Goal: Task Accomplishment & Management: Complete application form

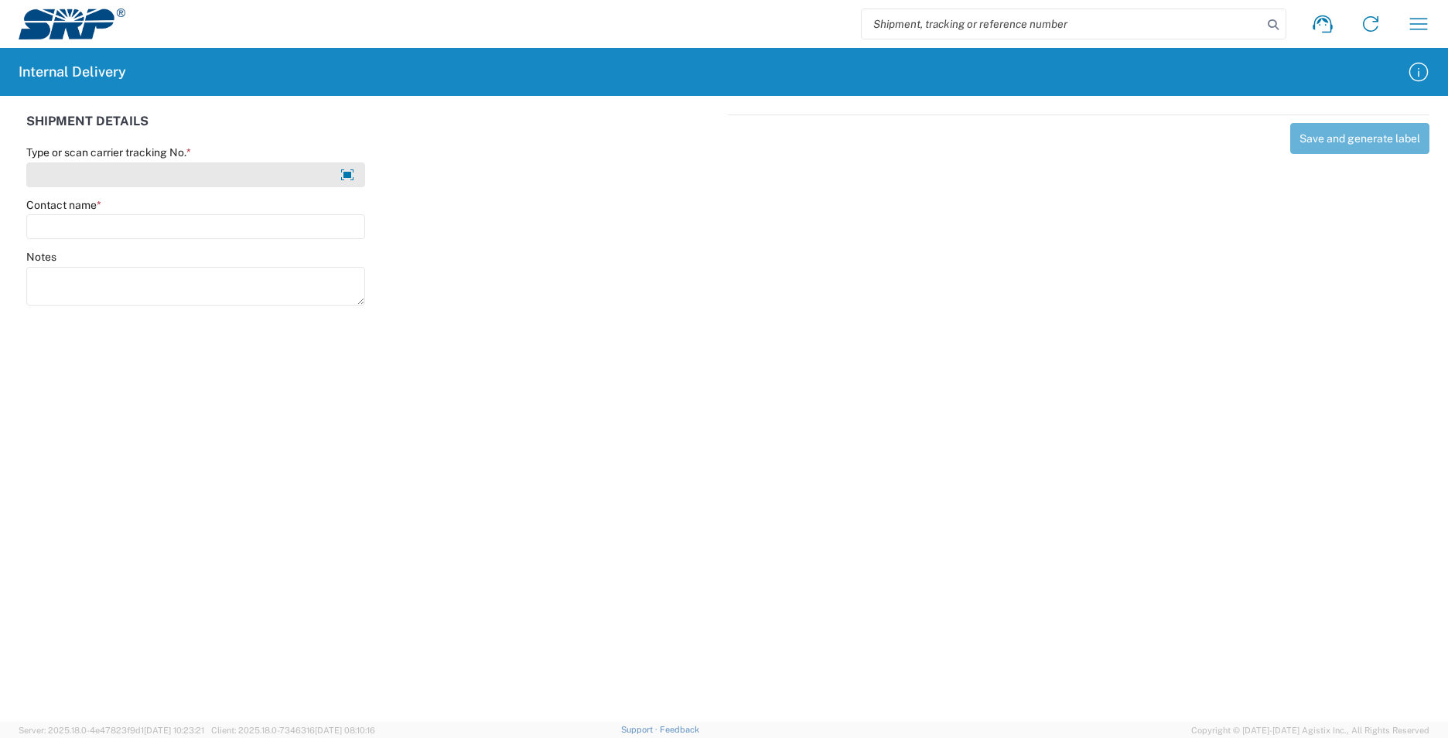
click at [191, 178] on input "Type or scan carrier tracking No. *" at bounding box center [195, 174] width 339 height 25
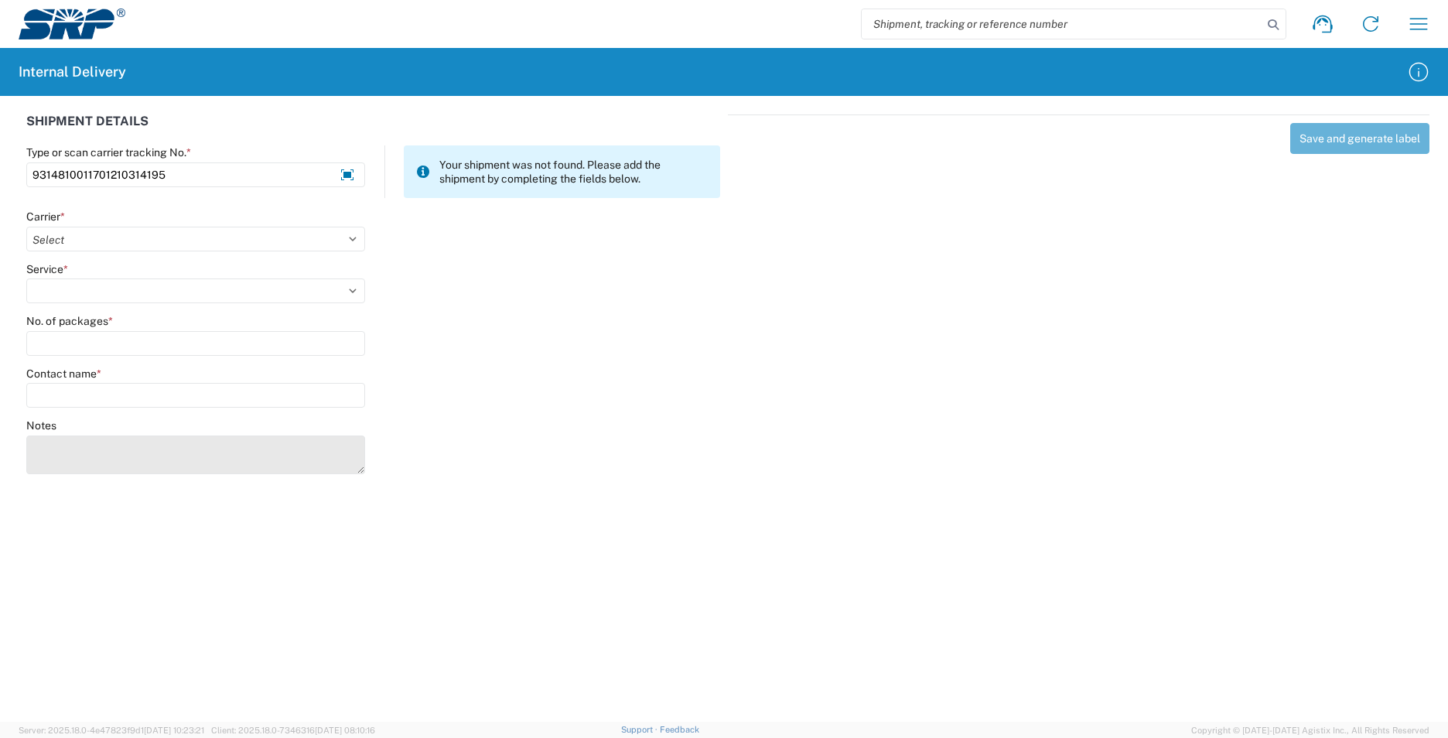
type input "9314810011701210314195"
click at [125, 445] on textarea "Notes" at bounding box center [195, 454] width 339 height 39
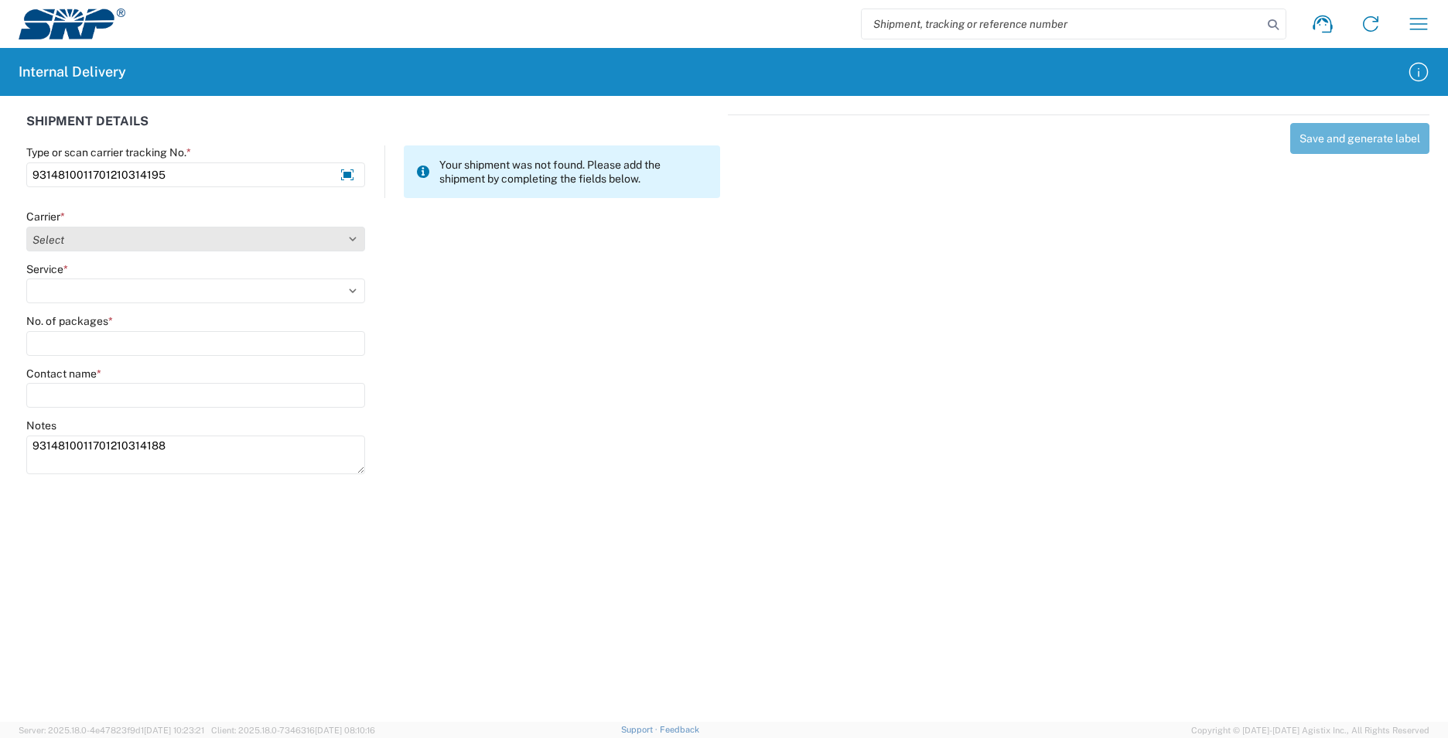
type textarea "9314810011701210314188"
click at [133, 240] on select "Select AcctPay Amazon Logistics ATI Trucking BC Dimerco Logistics Empire Southw…" at bounding box center [195, 239] width 339 height 25
select select "137"
click at [26, 227] on select "Select AcctPay Amazon Logistics ATI Trucking BC Dimerco Logistics Empire Southw…" at bounding box center [195, 239] width 339 height 25
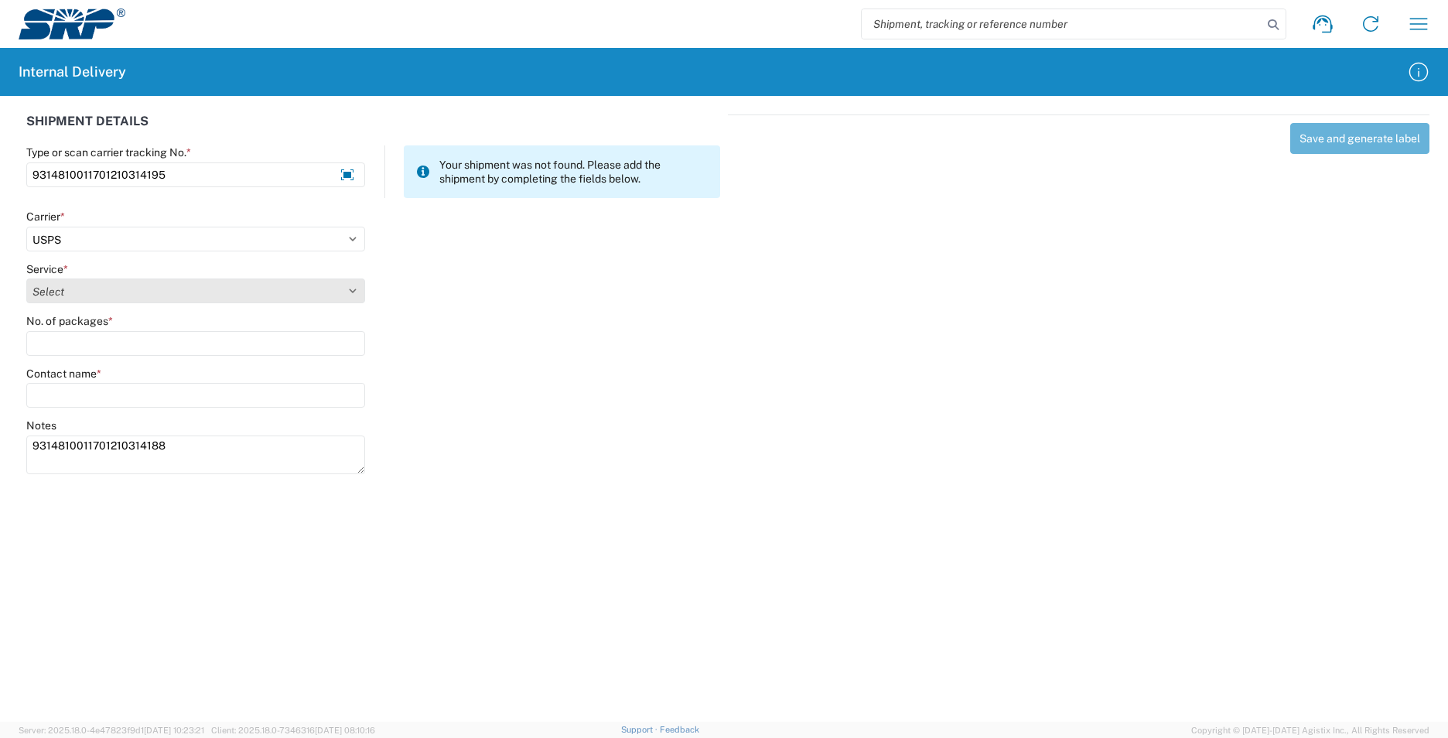
click at [80, 288] on select "Select 3 - 5 Day Bound Printed Matter Express Mail Flat-Rate Envelope Express M…" at bounding box center [195, 290] width 339 height 25
select select "17817"
click at [26, 278] on select "Select 3 - 5 Day Bound Printed Matter Express Mail Flat-Rate Envelope Express M…" at bounding box center [195, 290] width 339 height 25
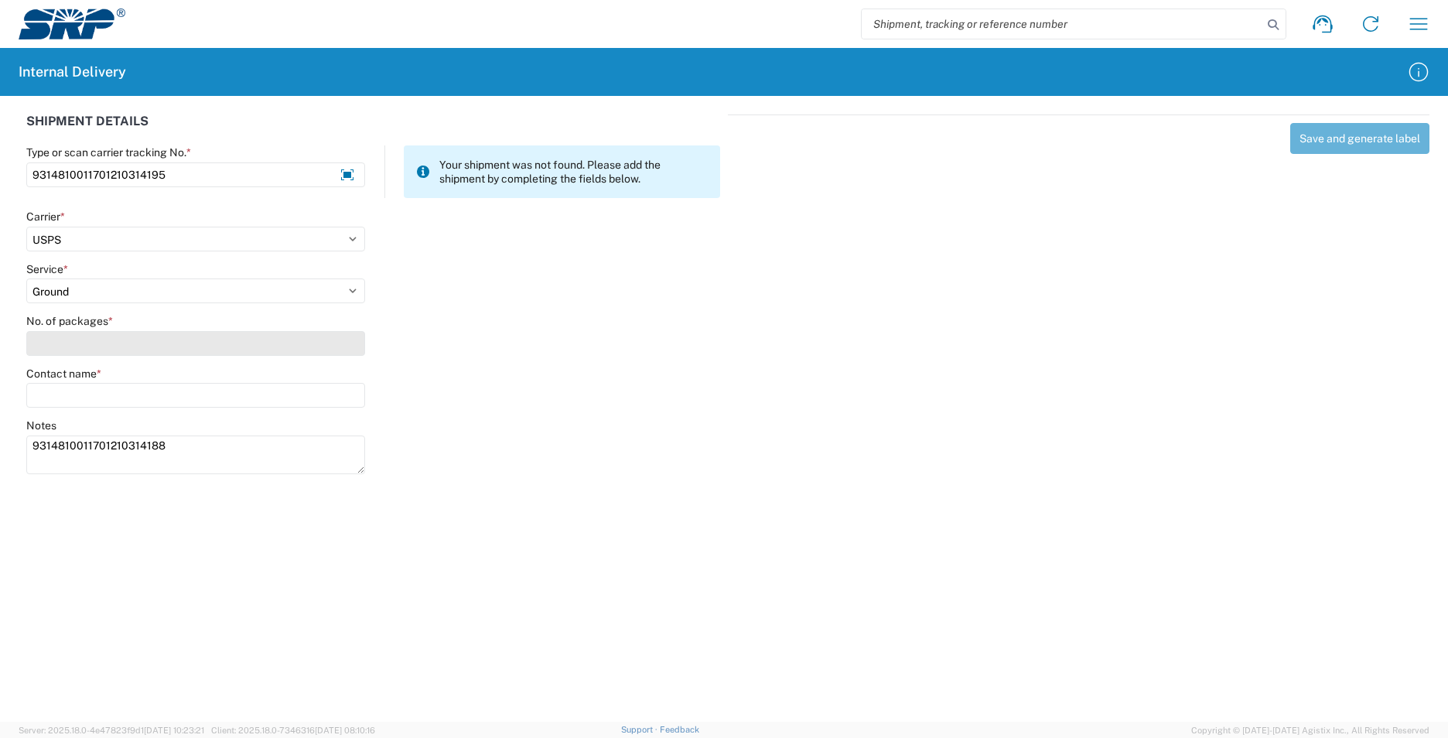
click at [84, 344] on input "No. of packages *" at bounding box center [195, 343] width 339 height 25
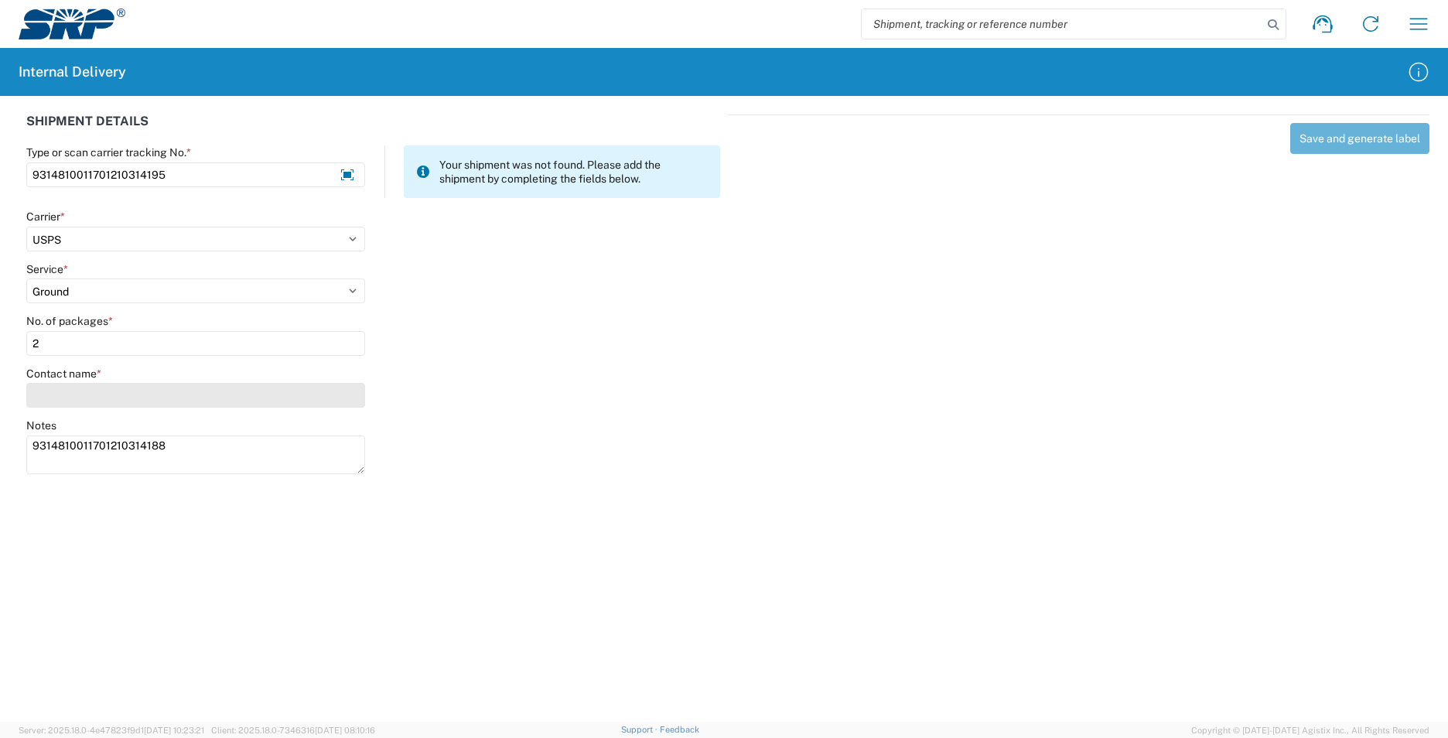
type input "2"
click at [146, 399] on input "Contact name *" at bounding box center [195, 395] width 339 height 25
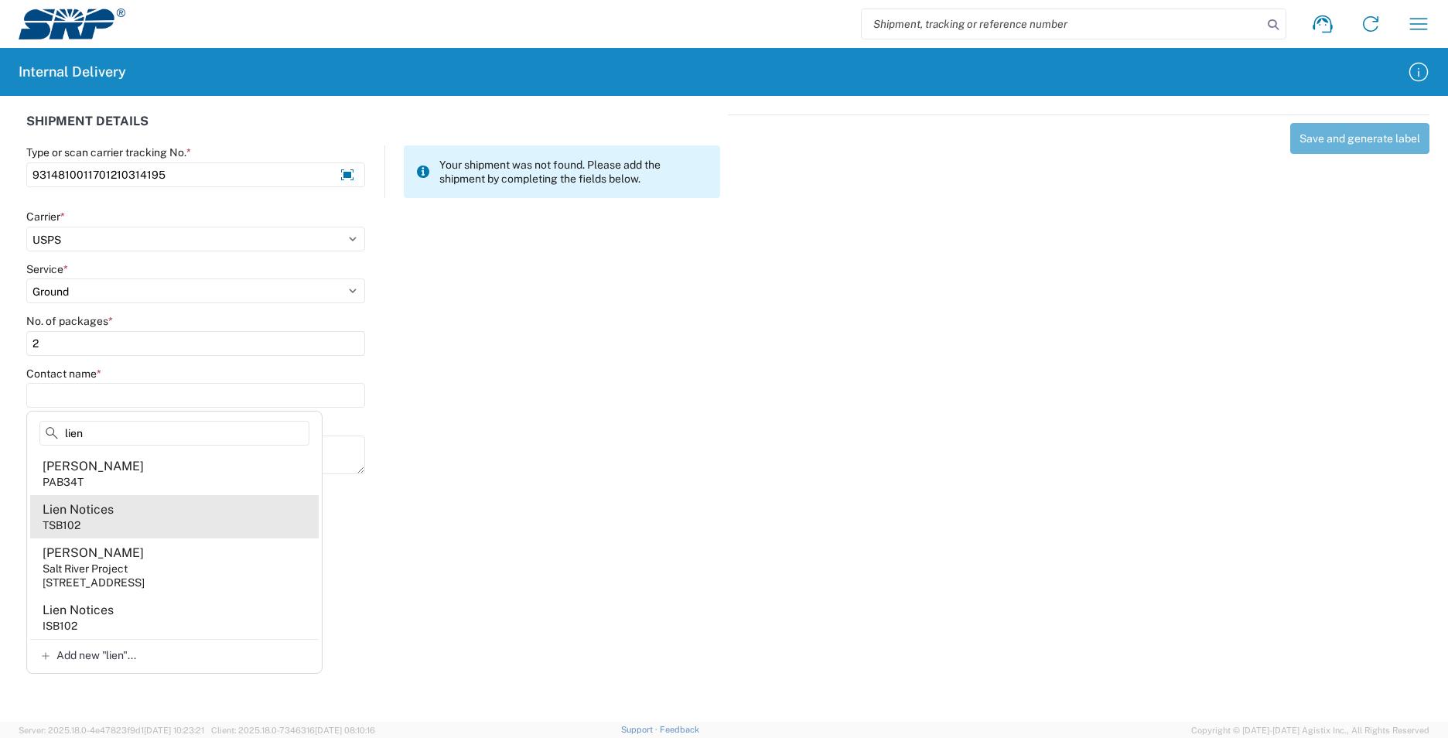
type input "lien"
click at [135, 515] on agx-address-suggestion-item "Lien Notices TSB102" at bounding box center [174, 516] width 288 height 43
type input "Lien Notices"
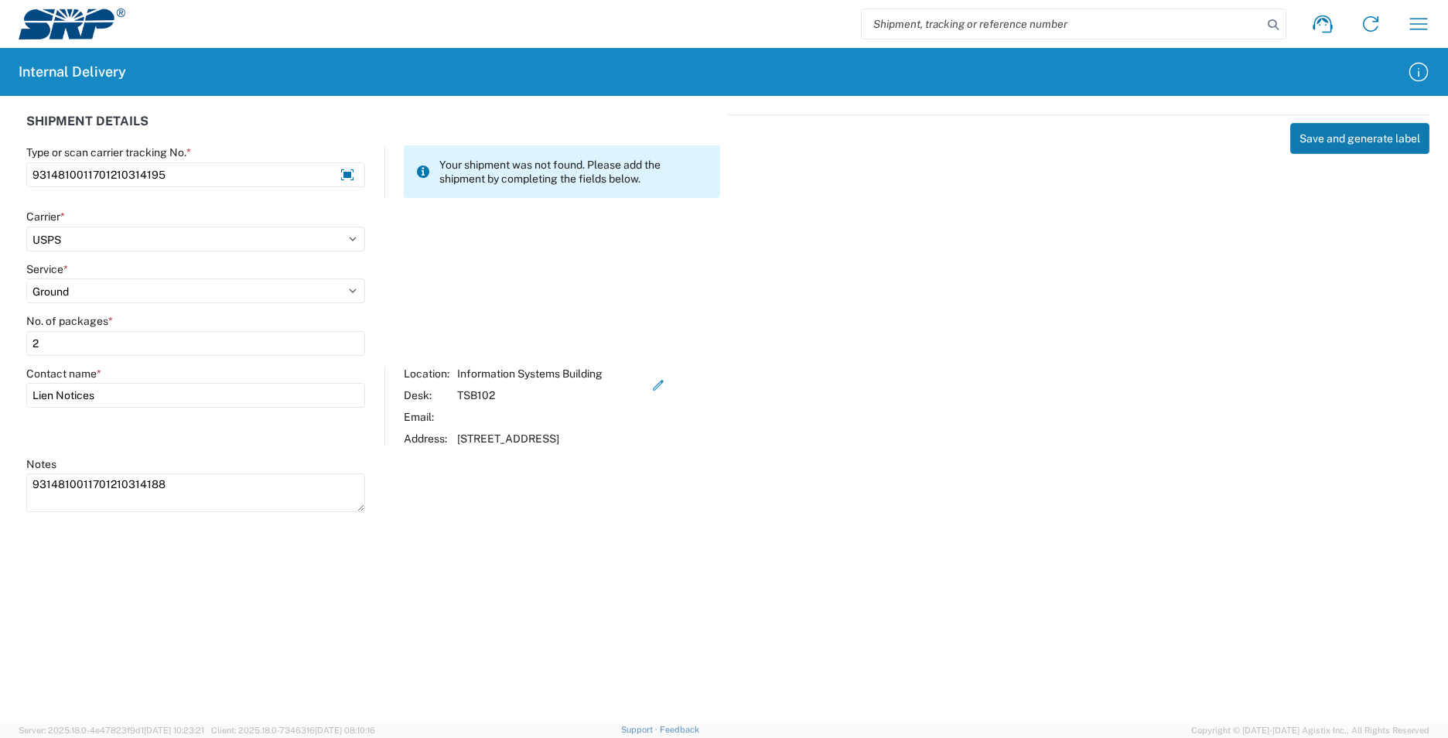
click at [1336, 132] on button "Save and generate label" at bounding box center [1359, 138] width 139 height 31
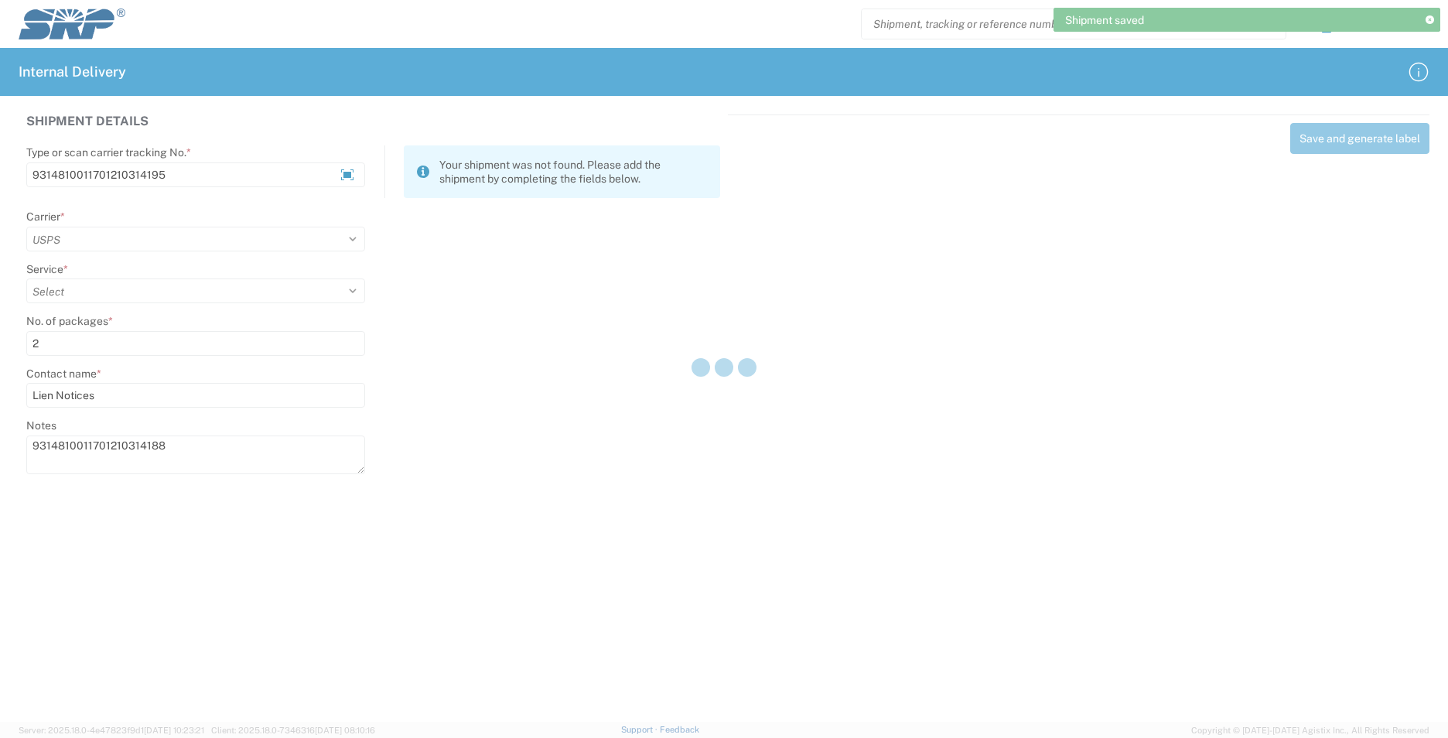
select select
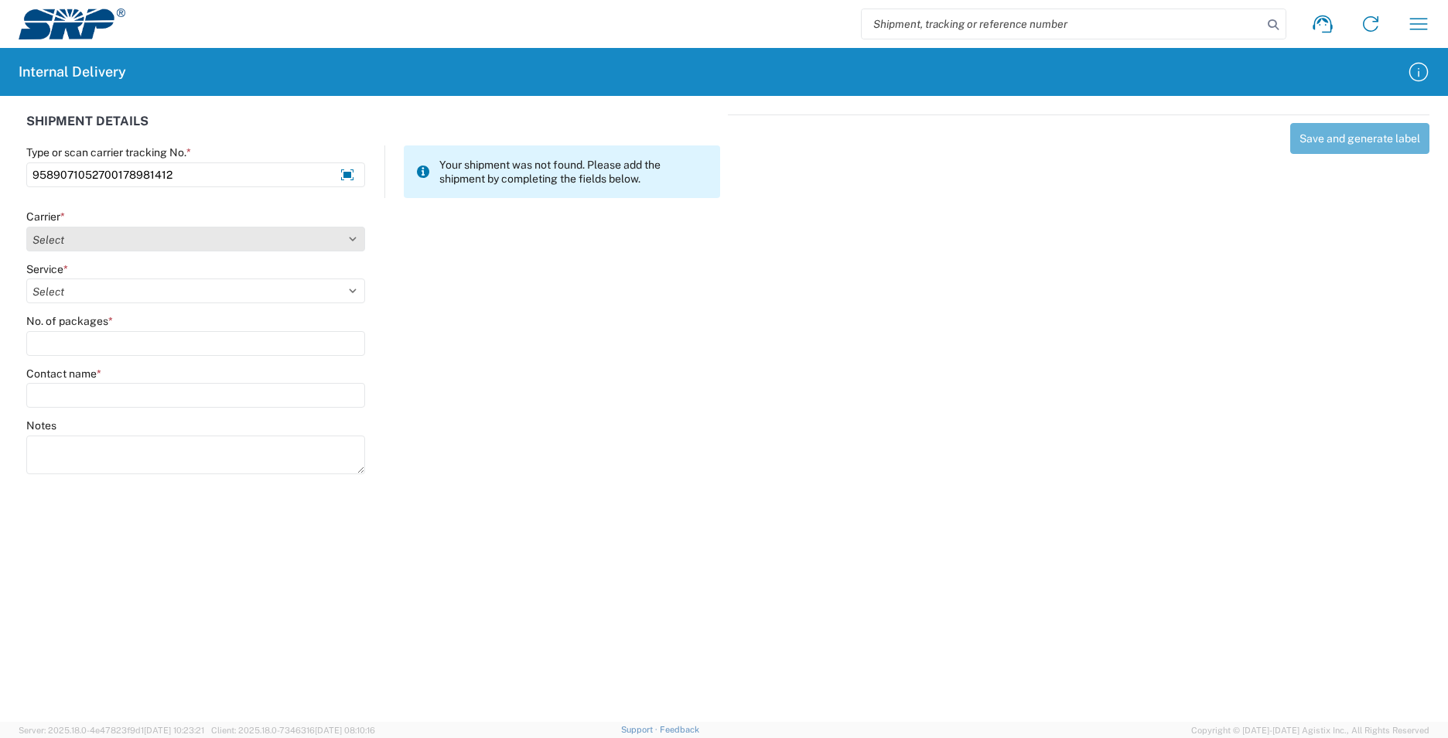
type input "9589071052700178981412"
click at [123, 235] on select "Select AcctPay Amazon Logistics ATI Trucking BC Dimerco Logistics Empire Southw…" at bounding box center [195, 239] width 339 height 25
select select "137"
click at [26, 227] on select "Select AcctPay Amazon Logistics ATI Trucking BC Dimerco Logistics Empire Southw…" at bounding box center [195, 239] width 339 height 25
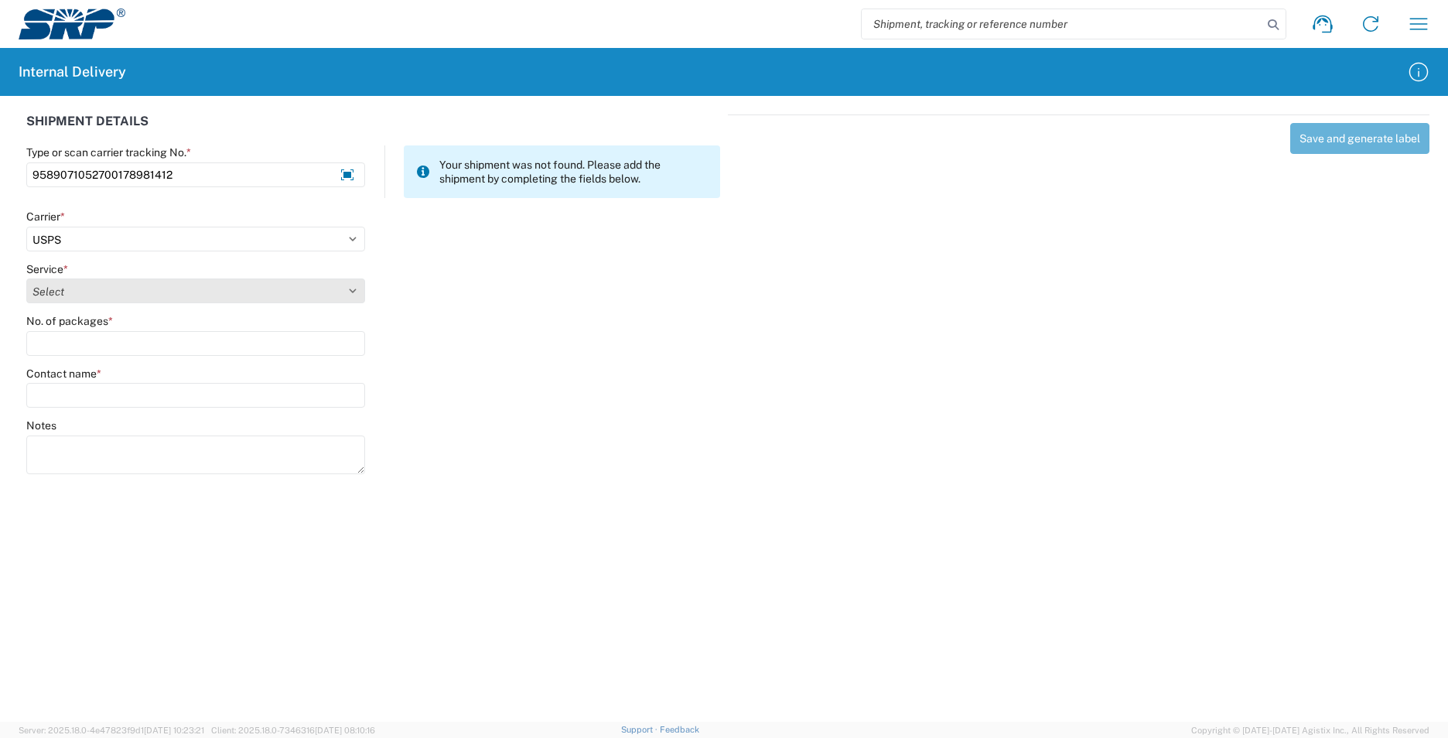
click at [76, 298] on select "Select 3 - 5 Day Bound Printed Matter Express Mail Flat-Rate Envelope Express M…" at bounding box center [195, 290] width 339 height 25
select select "17817"
click at [26, 278] on select "Select 3 - 5 Day Bound Printed Matter Express Mail Flat-Rate Envelope Express M…" at bounding box center [195, 290] width 339 height 25
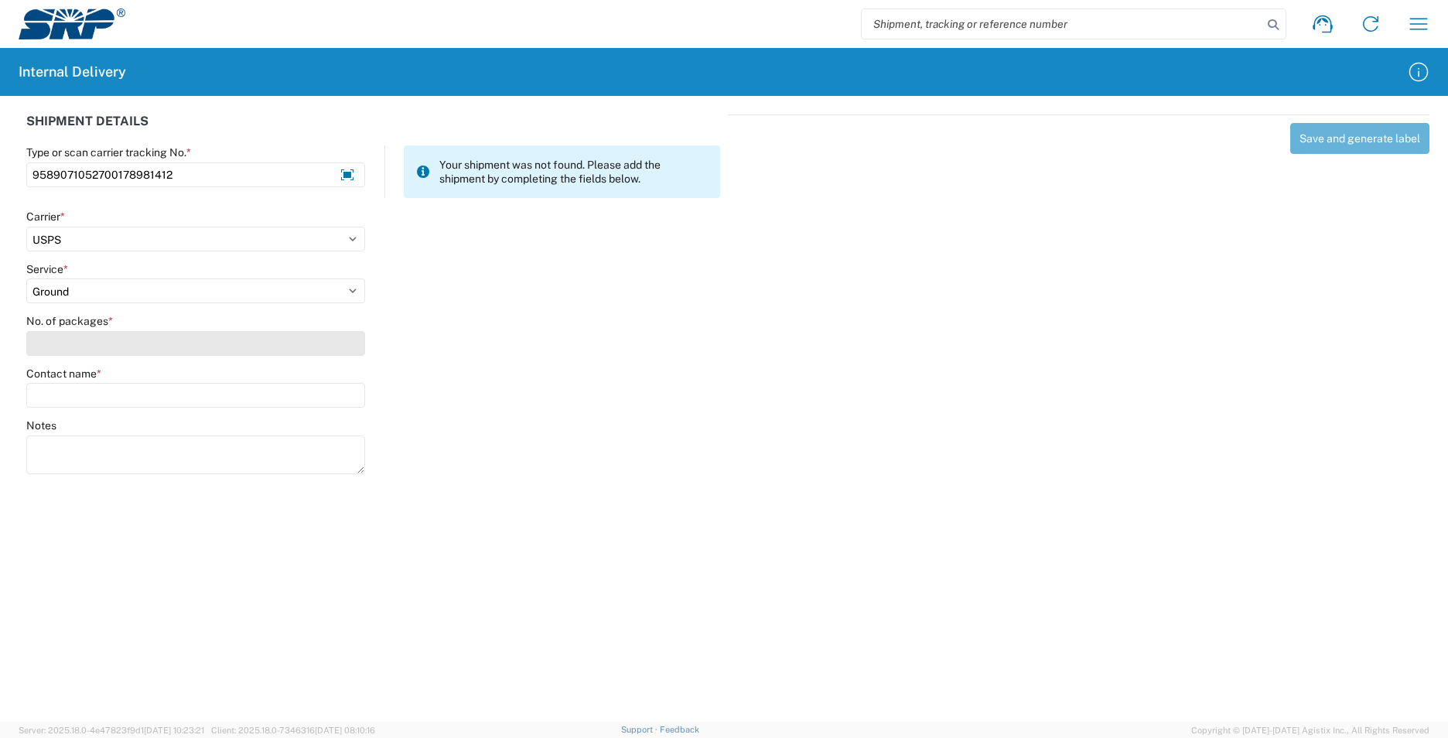
click at [50, 340] on input "No. of packages *" at bounding box center [195, 343] width 339 height 25
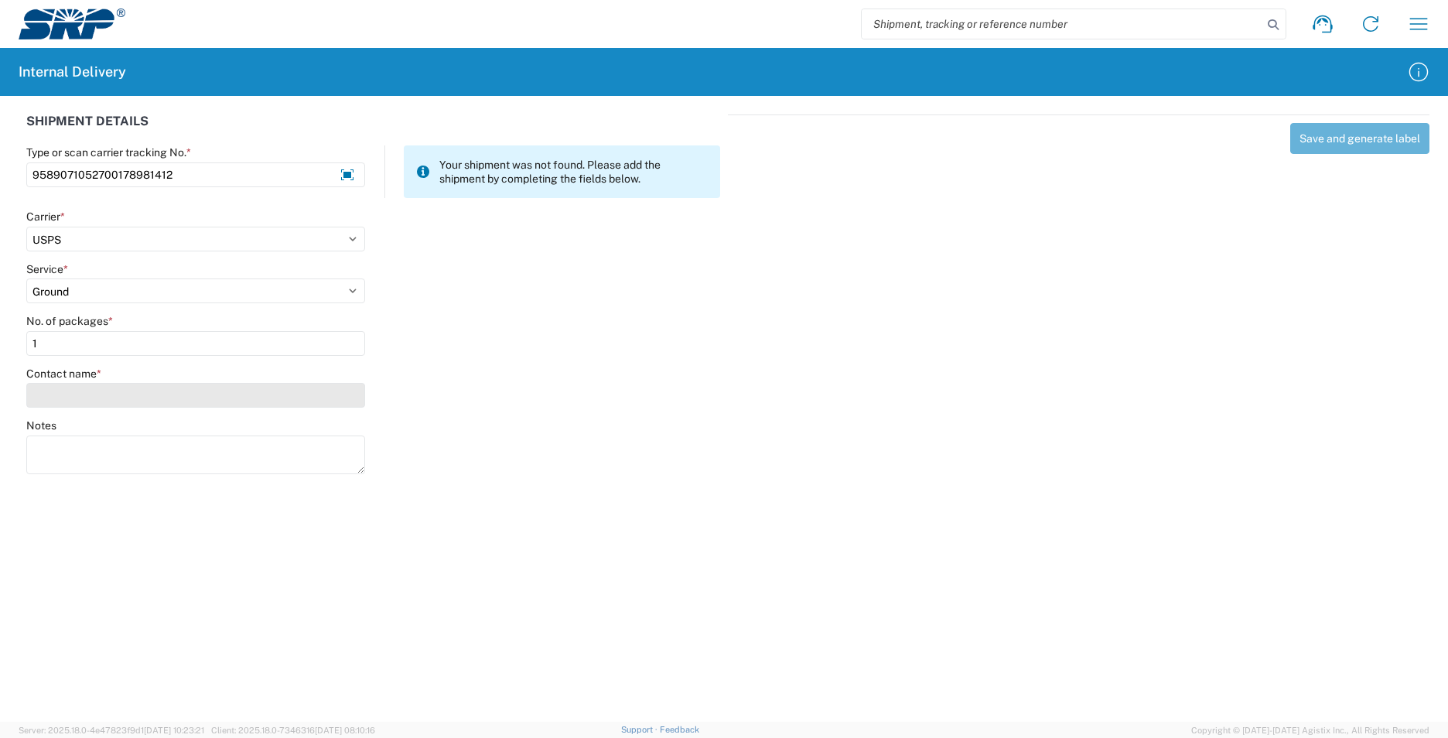
type input "1"
click at [68, 392] on input "Contact name *" at bounding box center [195, 395] width 339 height 25
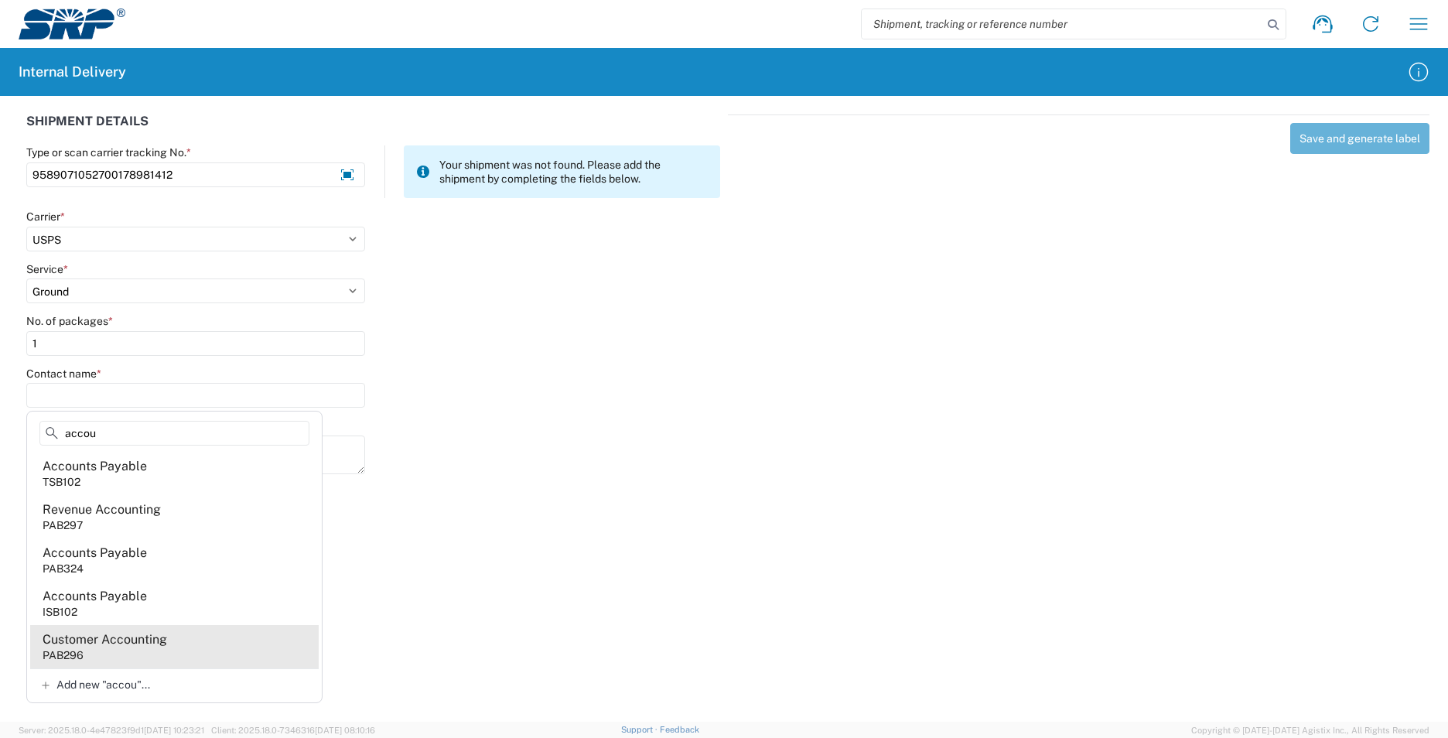
type input "accou"
click at [135, 649] on agx-address-suggestion-item "Customer Accounting PAB296" at bounding box center [174, 646] width 288 height 43
type input "Customer Accounting"
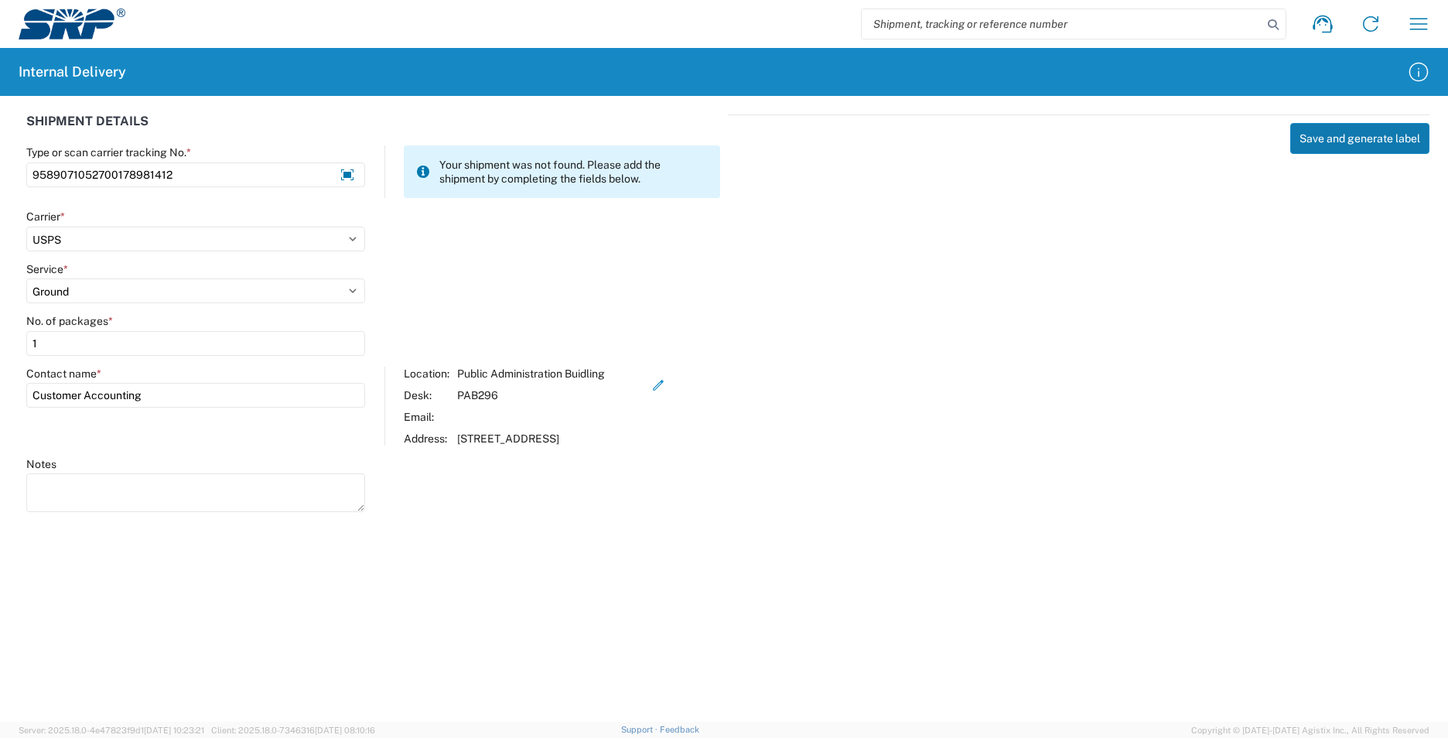
click at [1360, 148] on button "Save and generate label" at bounding box center [1359, 138] width 139 height 31
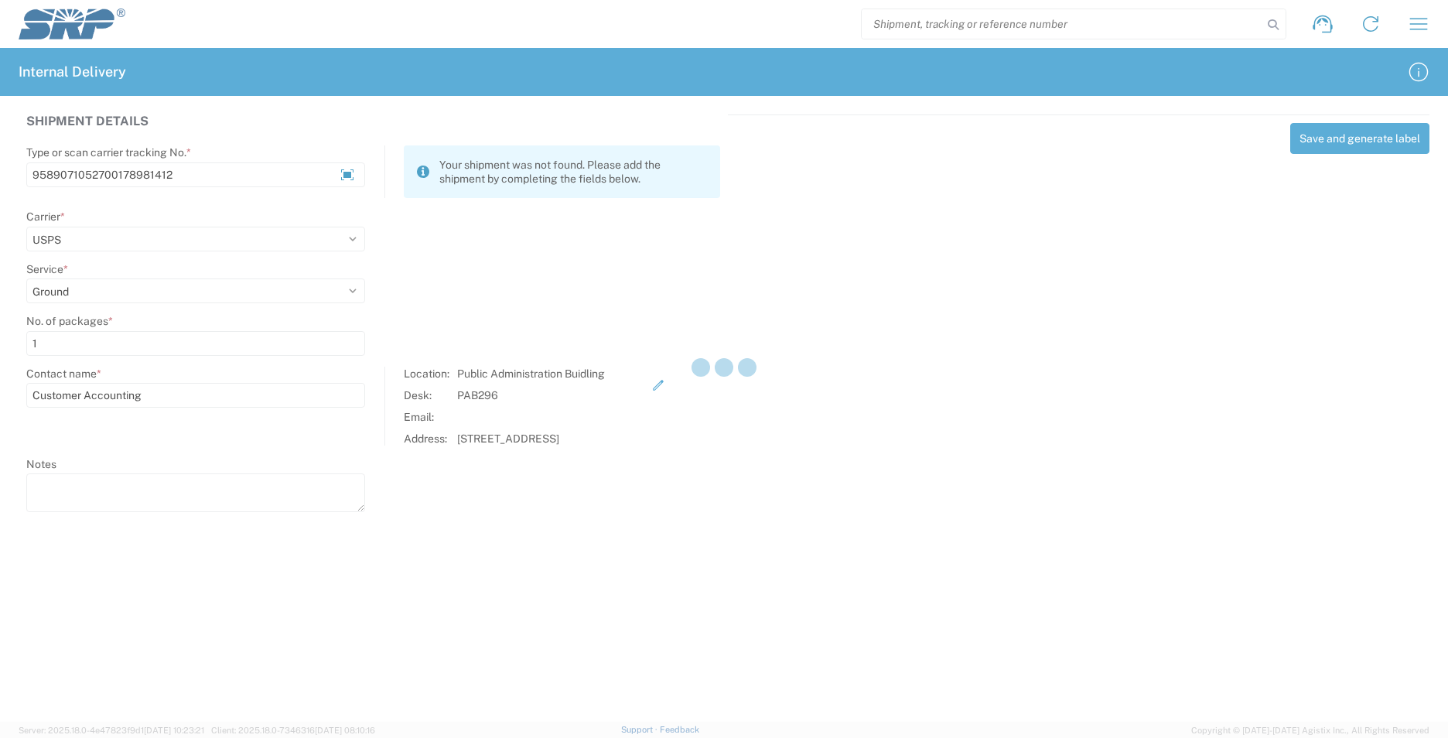
select select
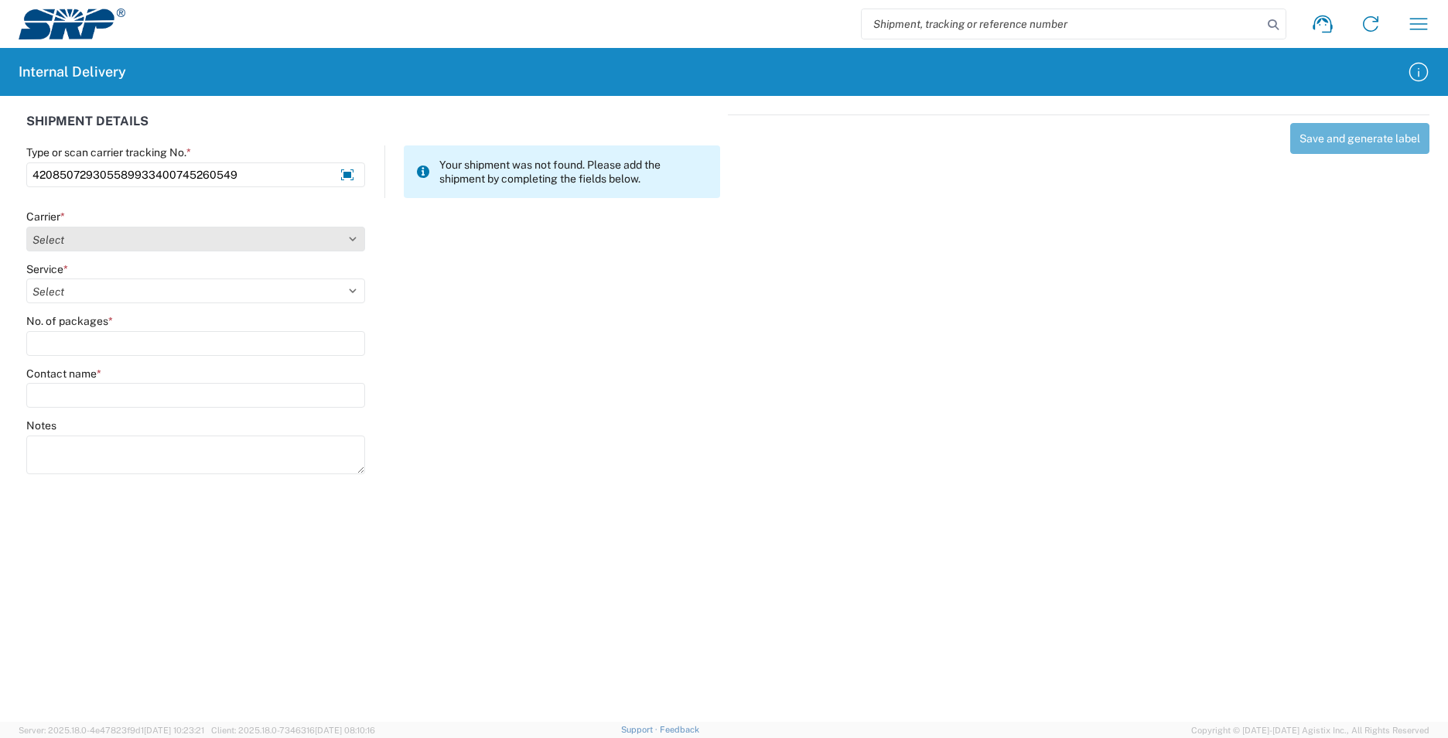
type input "420850729305589933400745260549"
click at [152, 235] on select "Select AcctPay Amazon Logistics ATI Trucking BC Dimerco Logistics Empire Southw…" at bounding box center [195, 239] width 339 height 25
select select "137"
click at [26, 227] on select "Select AcctPay Amazon Logistics ATI Trucking BC Dimerco Logistics Empire Southw…" at bounding box center [195, 239] width 339 height 25
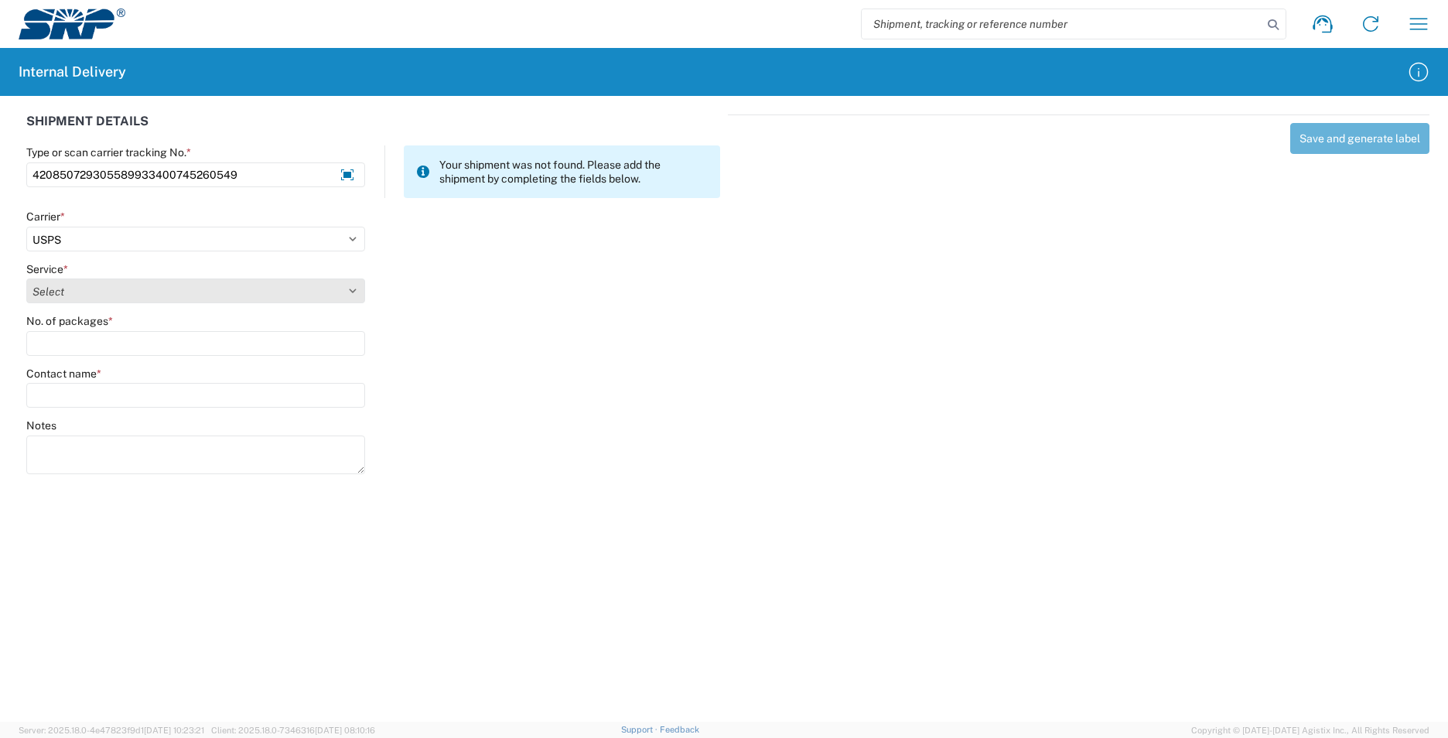
click at [64, 289] on select "Select 3 - 5 Day Bound Printed Matter Express Mail Flat-Rate Envelope Express M…" at bounding box center [195, 290] width 339 height 25
select select "17817"
click at [63, 289] on select "Select 3 - 5 Day Bound Printed Matter Express Mail Flat-Rate Envelope Express M…" at bounding box center [195, 290] width 339 height 25
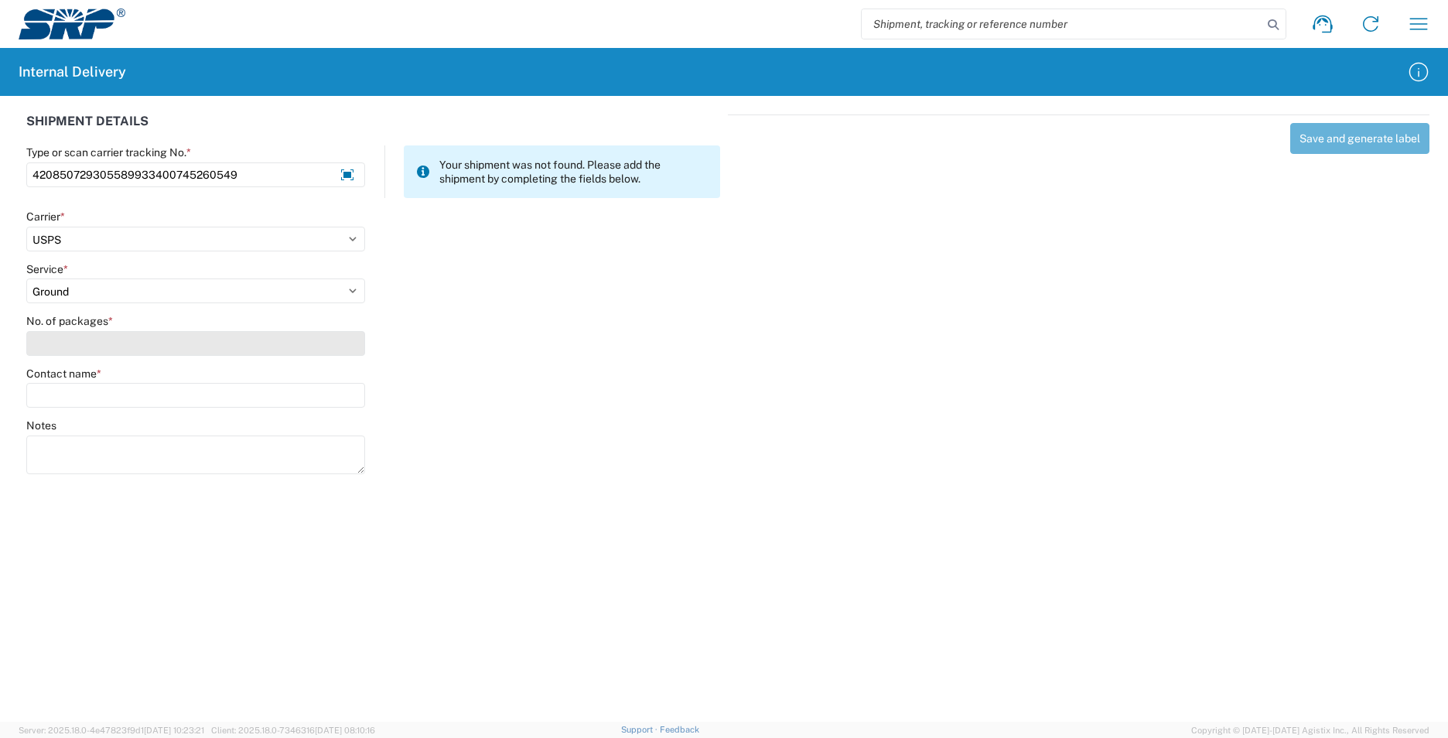
click at [66, 341] on input "No. of packages *" at bounding box center [195, 343] width 339 height 25
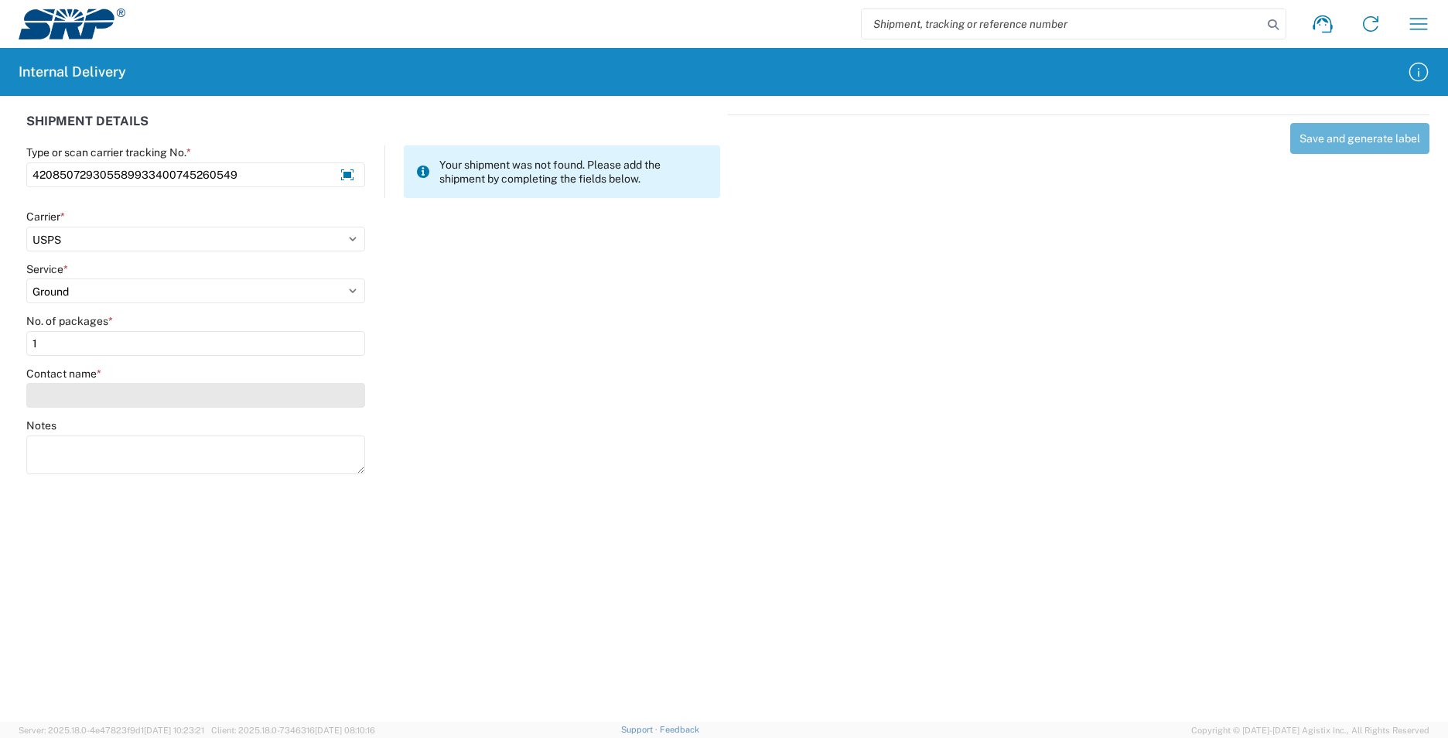
type input "1"
click at [66, 394] on input "Contact name *" at bounding box center [195, 395] width 339 height 25
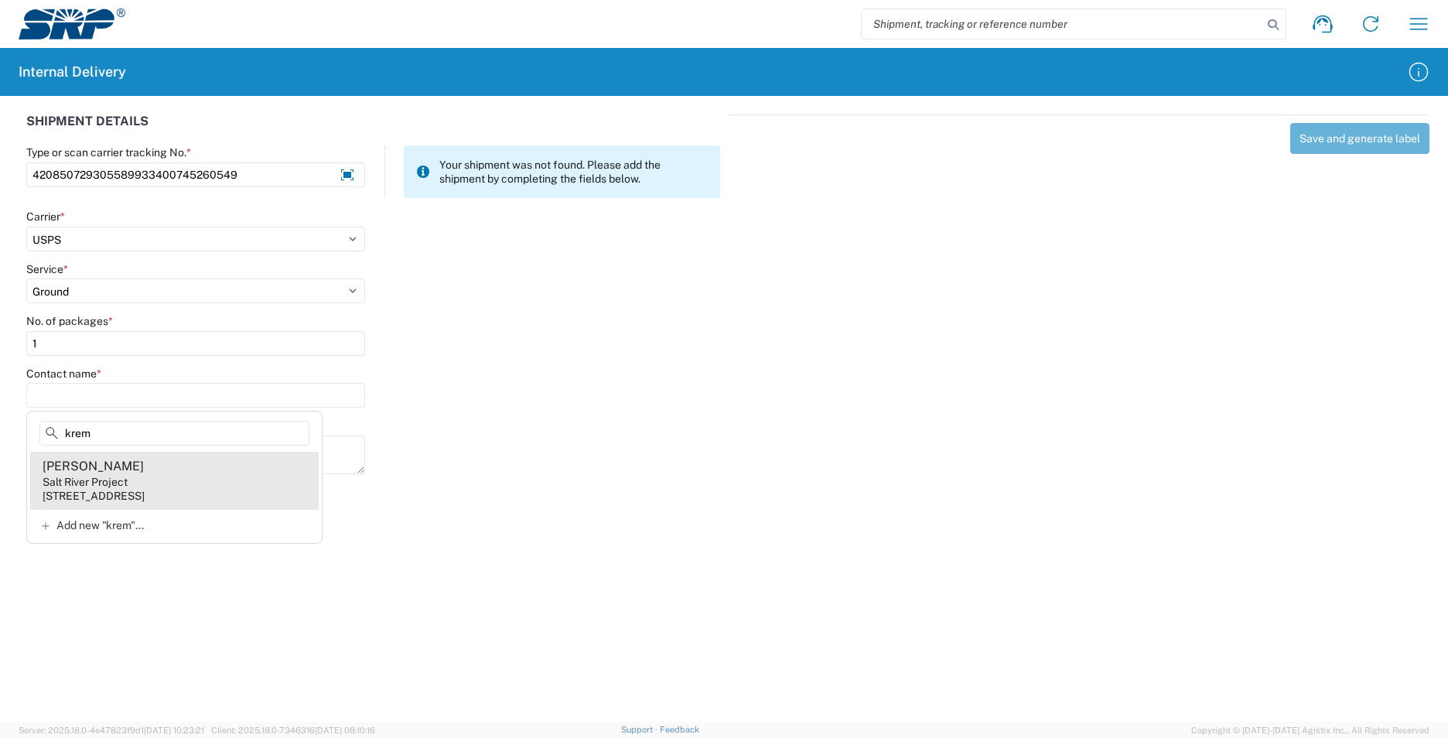
type input "krem"
click at [189, 467] on agx-address-suggestion-item "[PERSON_NAME] Salt River Project [STREET_ADDRESS]" at bounding box center [174, 480] width 288 height 57
type input "[PERSON_NAME]"
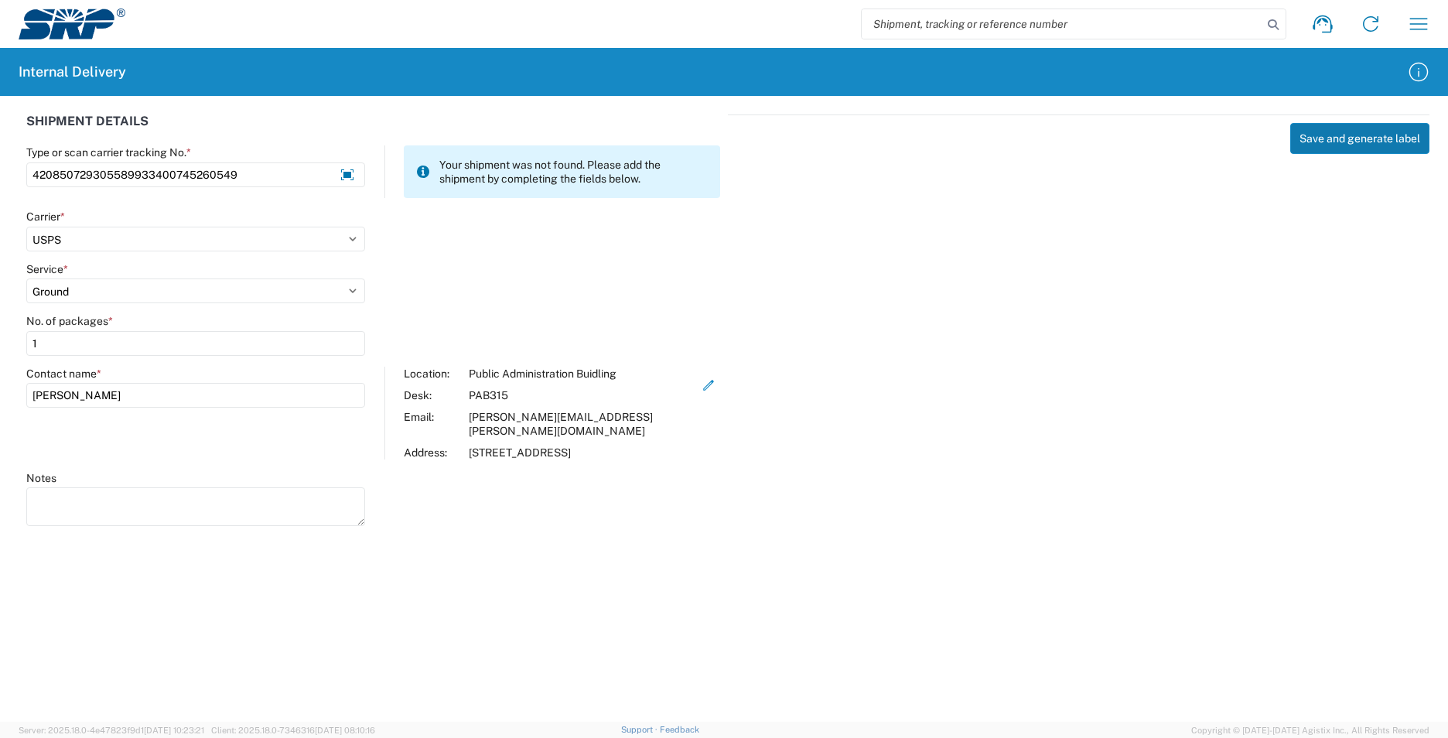
click at [1367, 138] on button "Save and generate label" at bounding box center [1359, 138] width 139 height 31
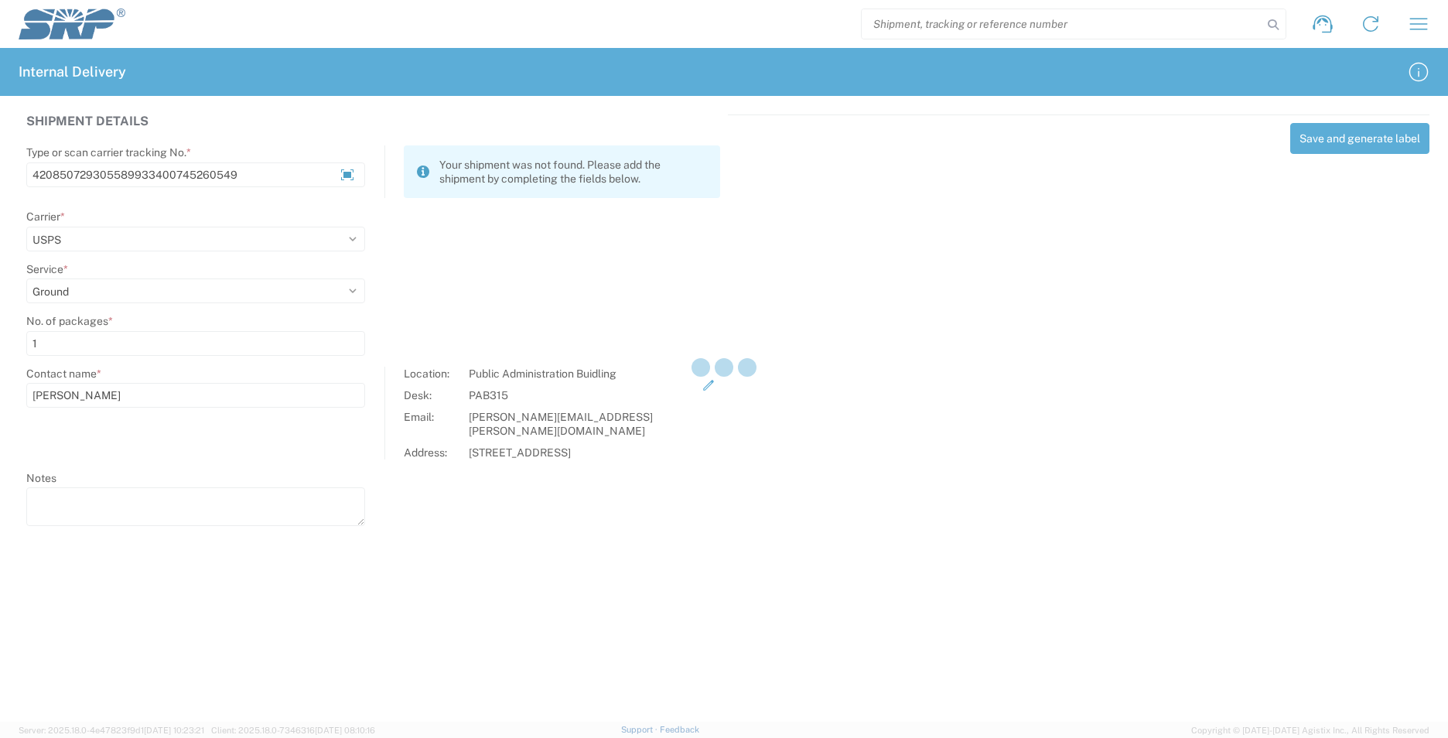
select select
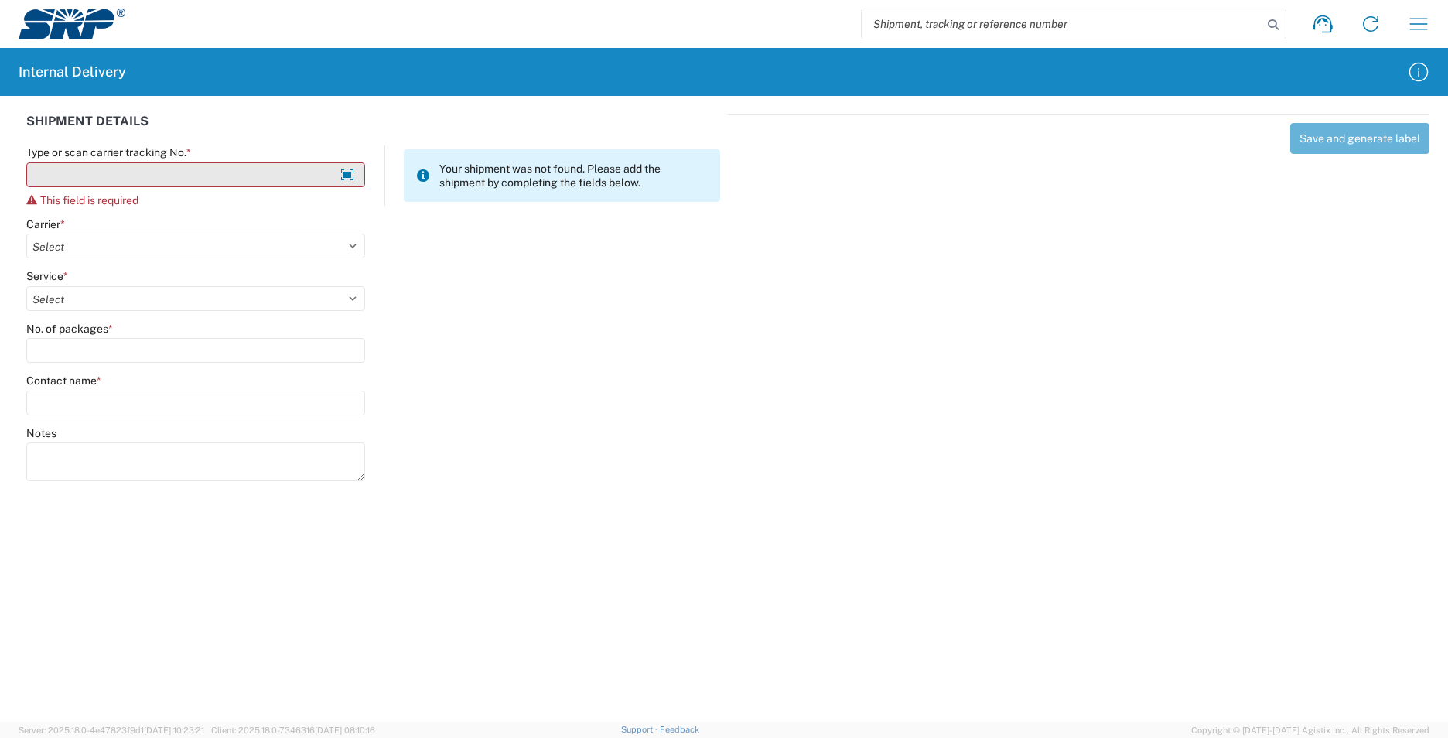
click at [103, 168] on input "Type or scan carrier tracking No. *" at bounding box center [195, 174] width 339 height 25
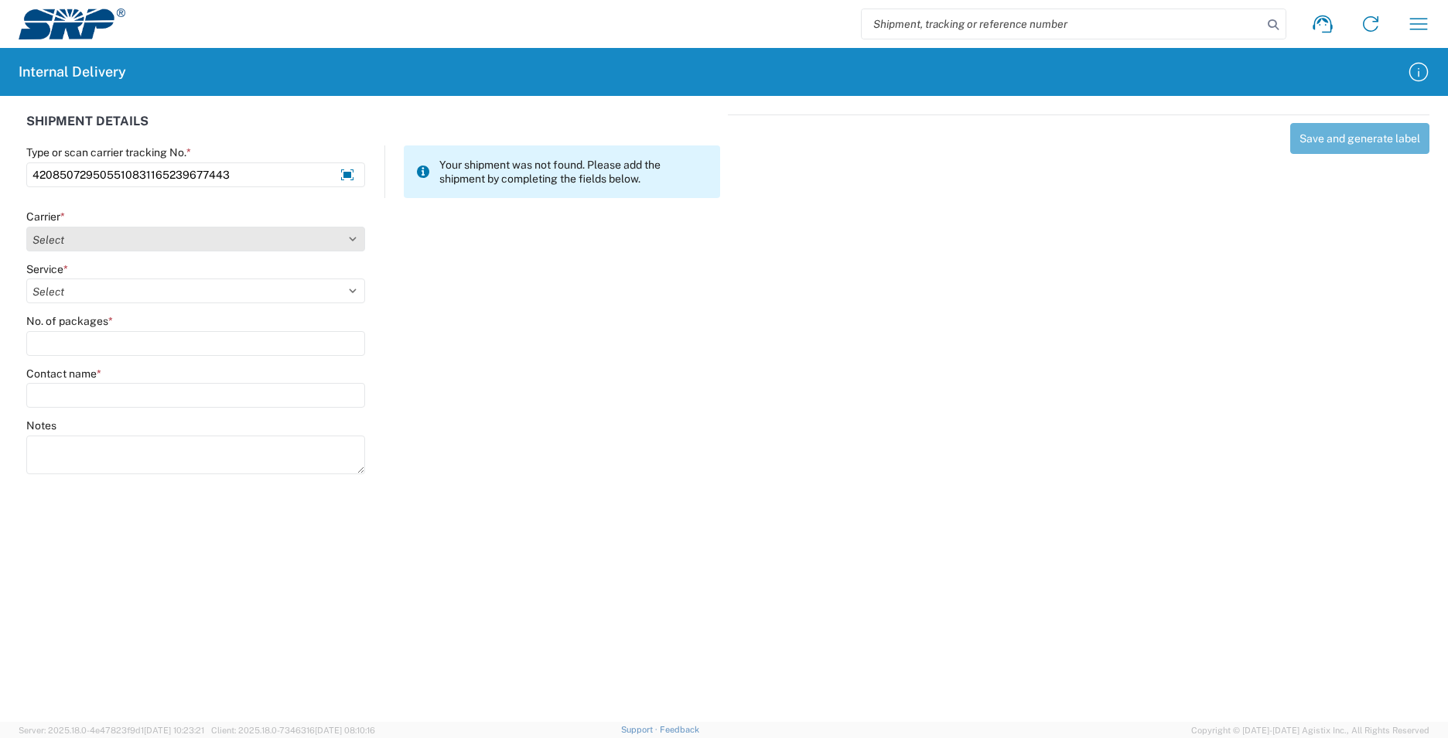
type input "420850729505510831165239677443"
click at [109, 244] on select "Select AcctPay Amazon Logistics ATI Trucking BC Dimerco Logistics Empire Southw…" at bounding box center [195, 239] width 339 height 25
select select "137"
click at [26, 227] on select "Select AcctPay Amazon Logistics ATI Trucking BC Dimerco Logistics Empire Southw…" at bounding box center [195, 239] width 339 height 25
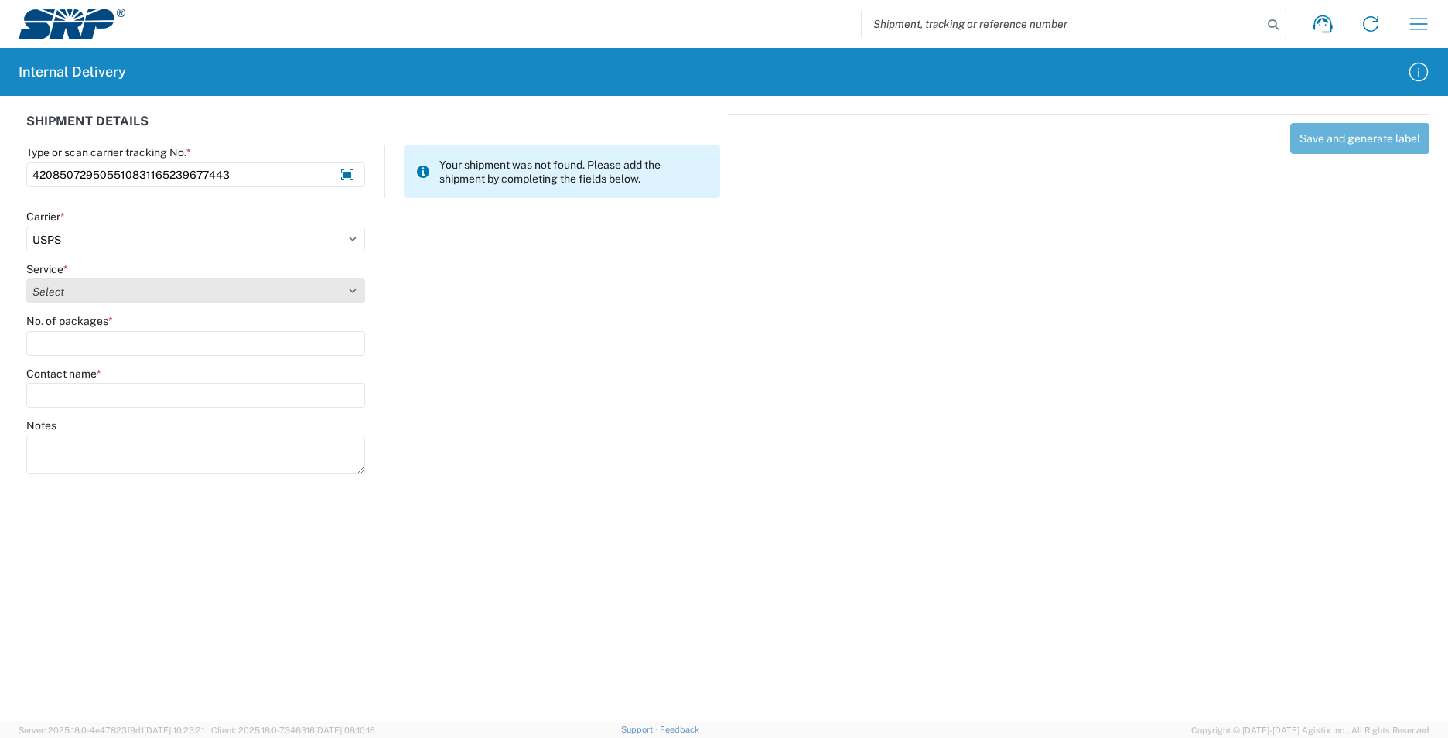
click at [95, 292] on select "Select 3 - 5 Day Bound Printed Matter Express Mail Flat-Rate Envelope Express M…" at bounding box center [195, 290] width 339 height 25
select select "17817"
click at [85, 288] on select "Select 3 - 5 Day Bound Printed Matter Express Mail Flat-Rate Envelope Express M…" at bounding box center [195, 290] width 339 height 25
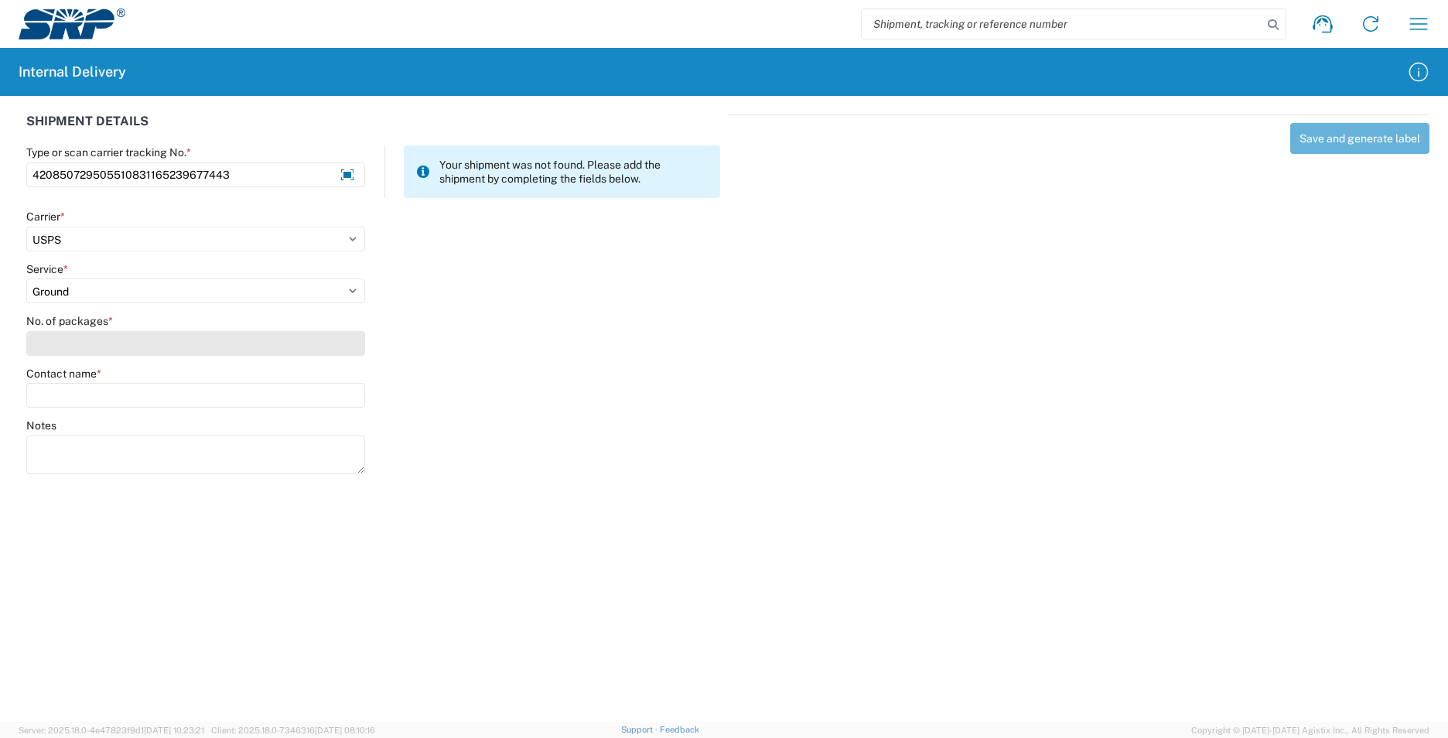
click at [70, 344] on input "No. of packages *" at bounding box center [195, 343] width 339 height 25
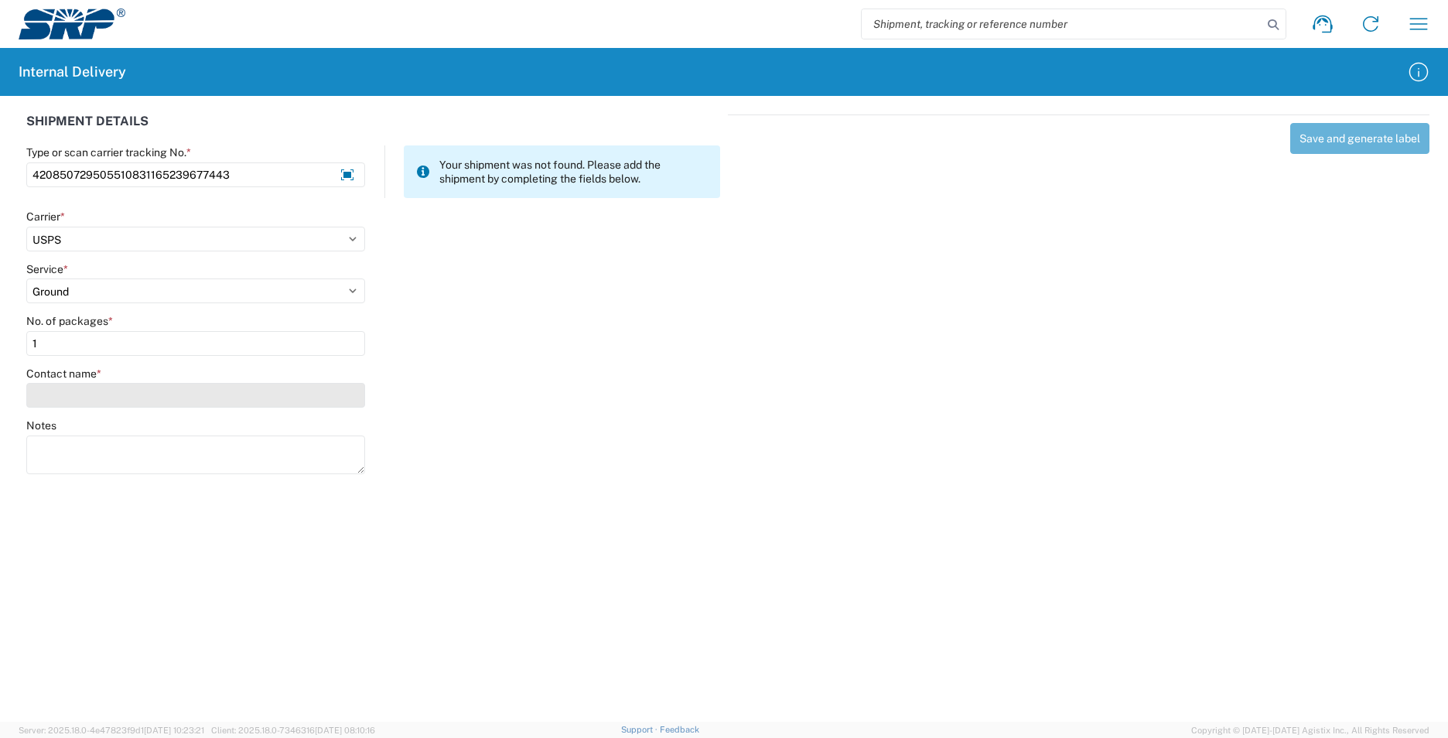
type input "1"
click at [70, 392] on input "Contact name *" at bounding box center [195, 395] width 339 height 25
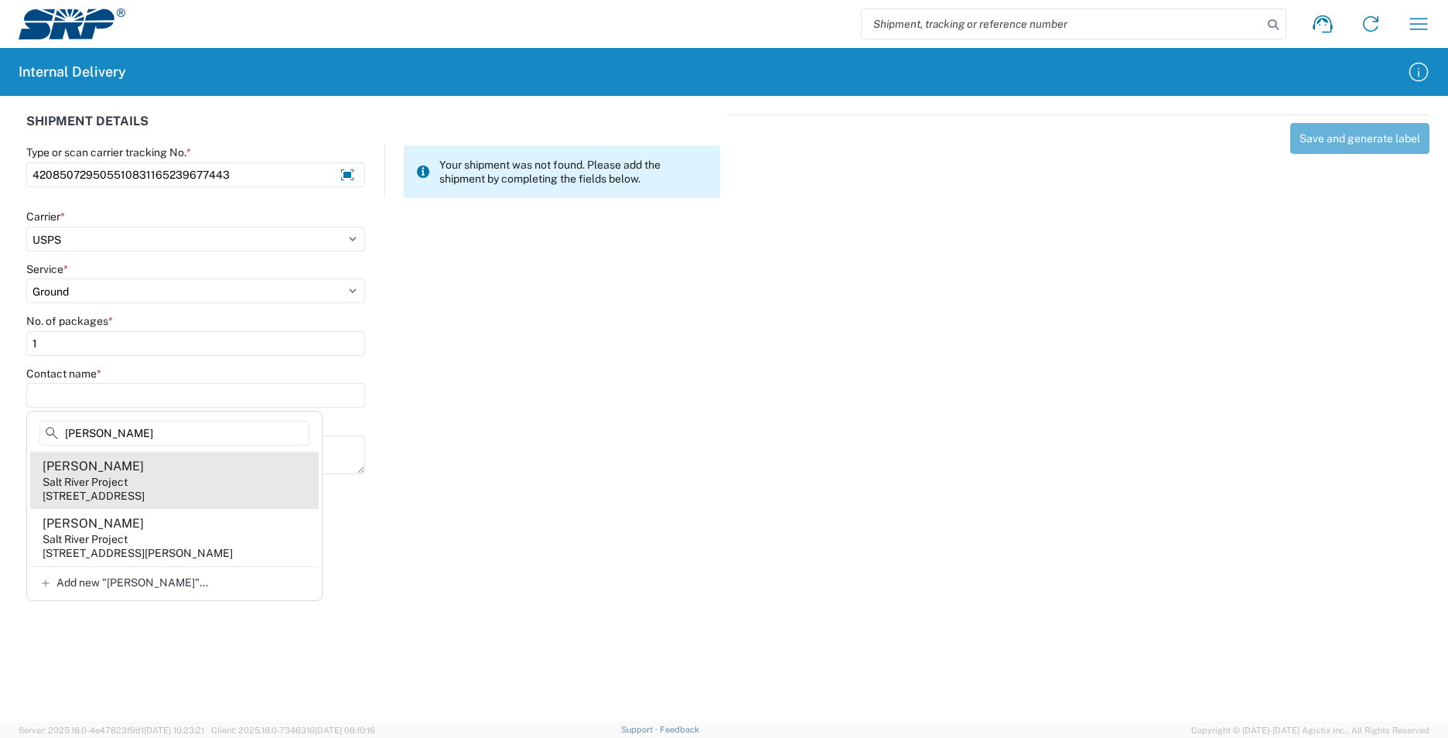
type input "[PERSON_NAME]"
click at [247, 473] on agx-address-suggestion-item "[PERSON_NAME] Salt River Project [STREET_ADDRESS]" at bounding box center [174, 480] width 288 height 57
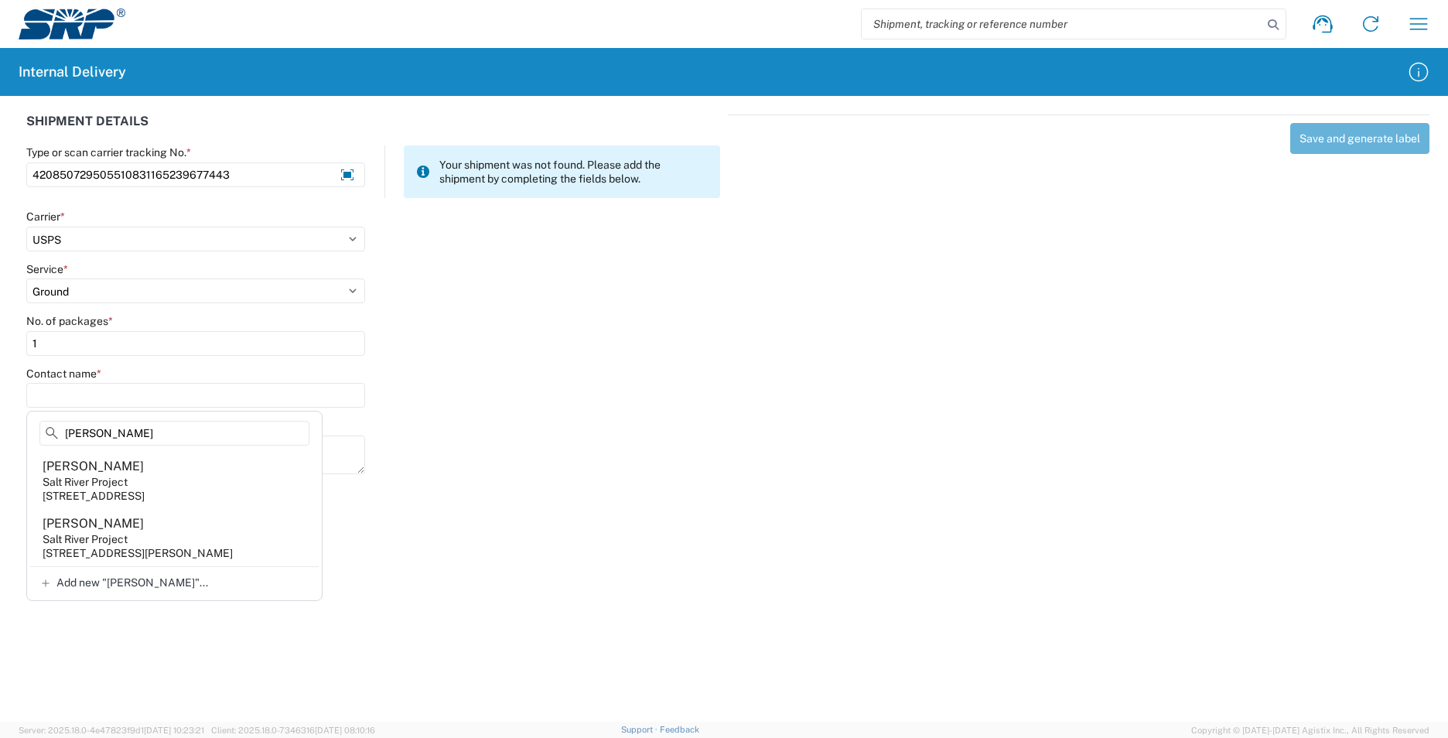
type input "[PERSON_NAME]"
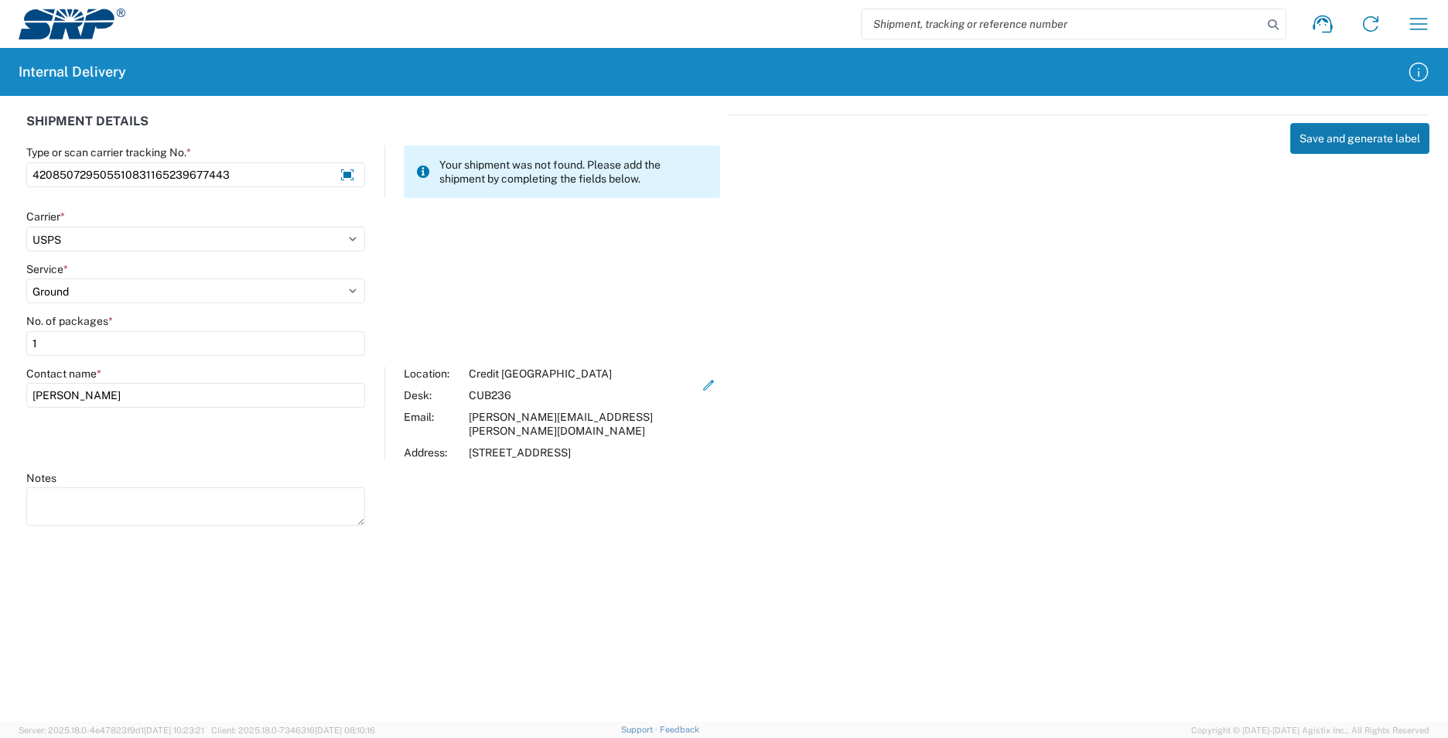
click at [1358, 151] on button "Save and generate label" at bounding box center [1359, 138] width 139 height 31
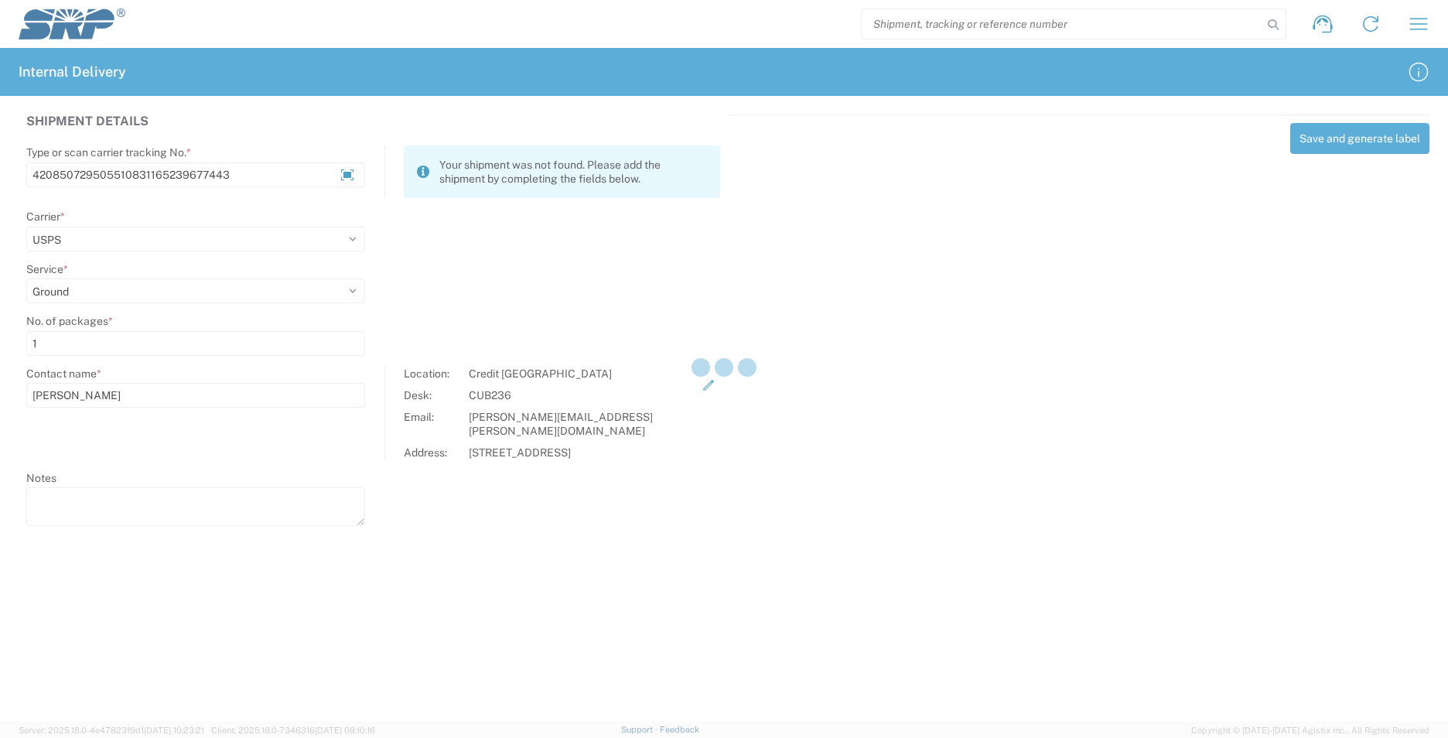
select select
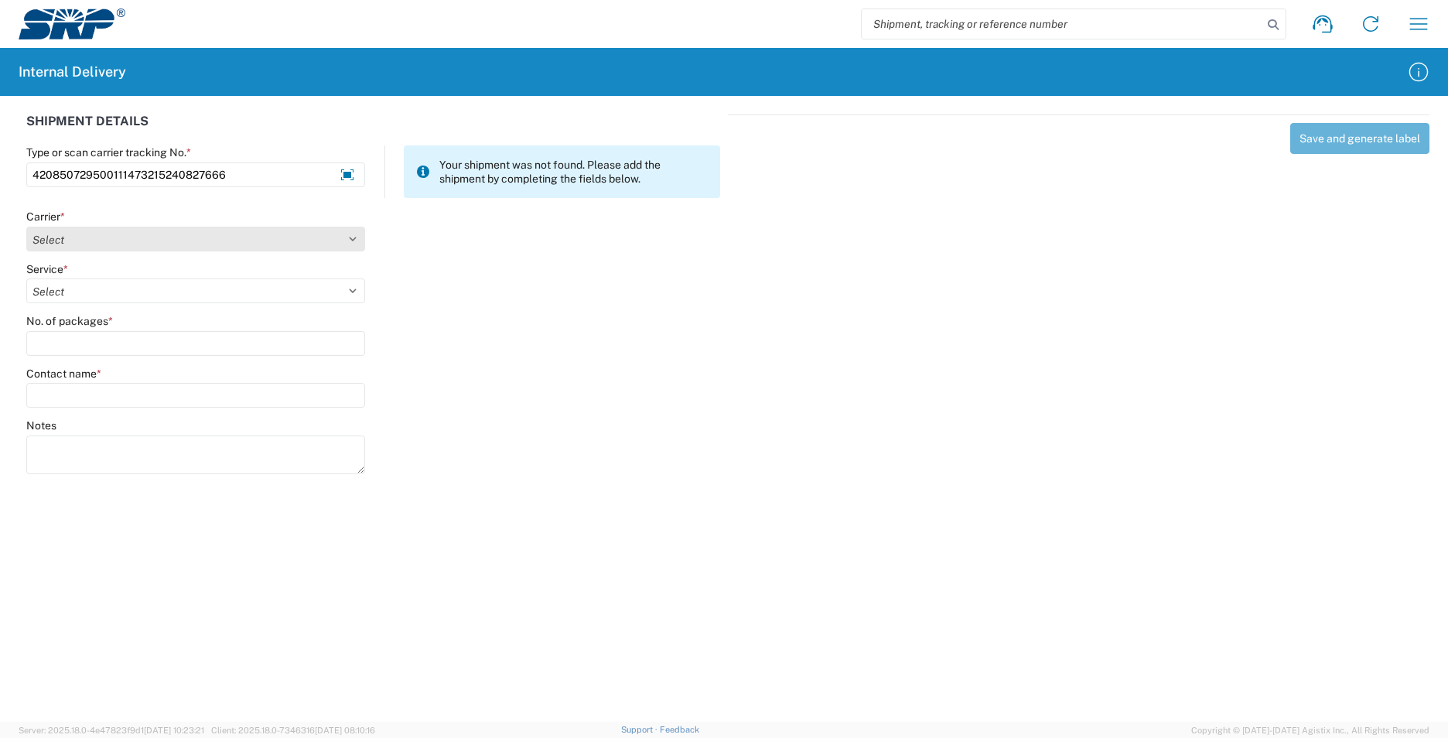
type input "420850729500111473215240827666"
click at [77, 238] on select "Select AcctPay Amazon Logistics ATI Trucking BC Dimerco Logistics Empire Southw…" at bounding box center [195, 239] width 339 height 25
select select "137"
click at [26, 227] on select "Select AcctPay Amazon Logistics ATI Trucking BC Dimerco Logistics Empire Southw…" at bounding box center [195, 239] width 339 height 25
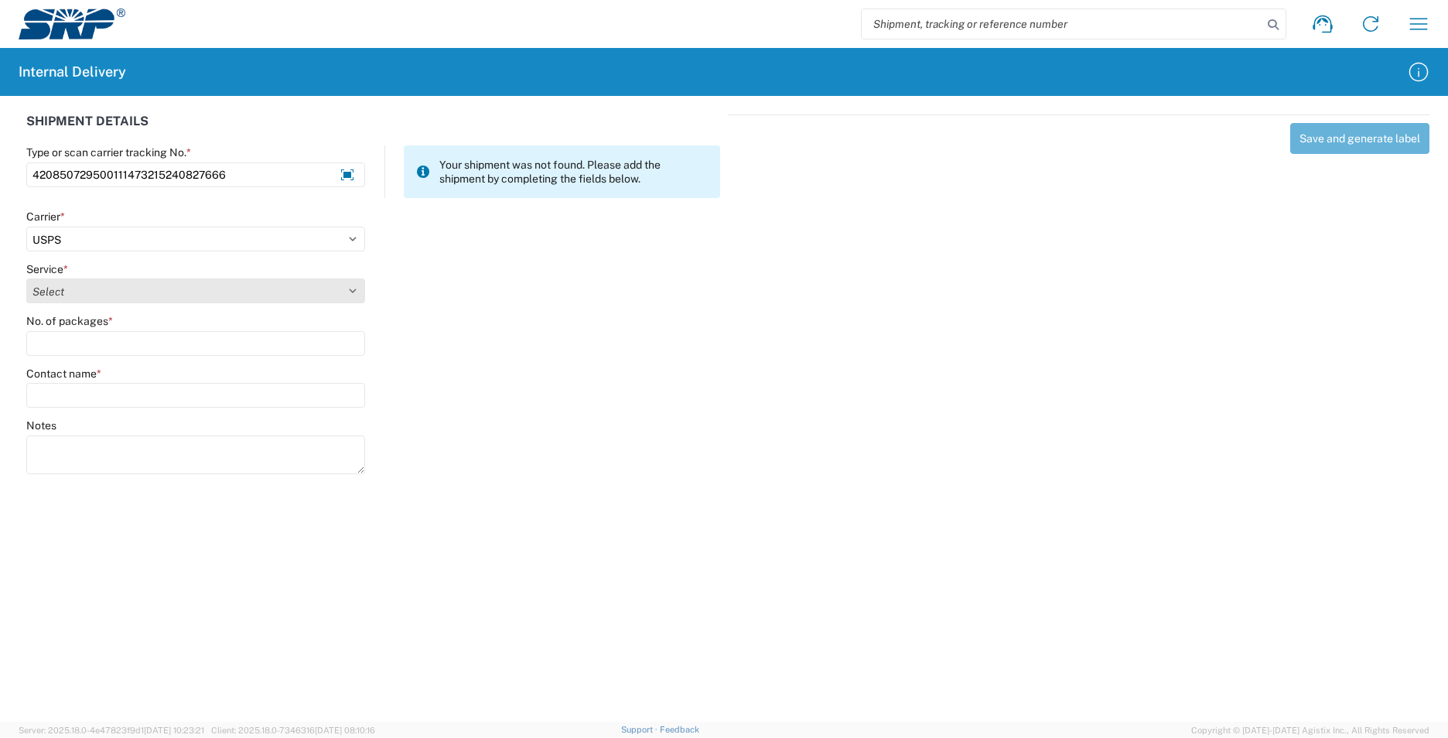
click at [56, 294] on select "Select 3 - 5 Day Bound Printed Matter Express Mail Flat-Rate Envelope Express M…" at bounding box center [195, 290] width 339 height 25
select select "17817"
click at [26, 278] on select "Select 3 - 5 Day Bound Printed Matter Express Mail Flat-Rate Envelope Express M…" at bounding box center [195, 290] width 339 height 25
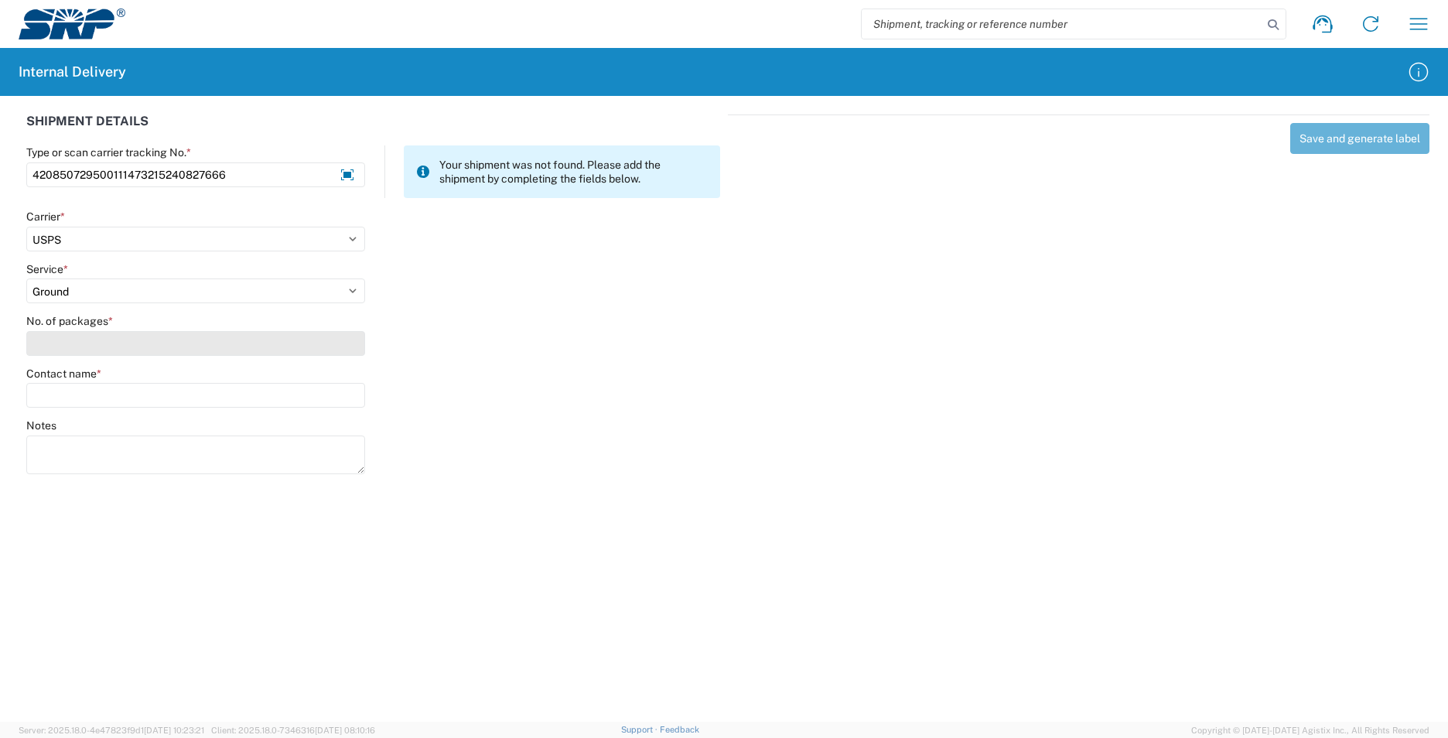
click at [49, 343] on input "No. of packages *" at bounding box center [195, 343] width 339 height 25
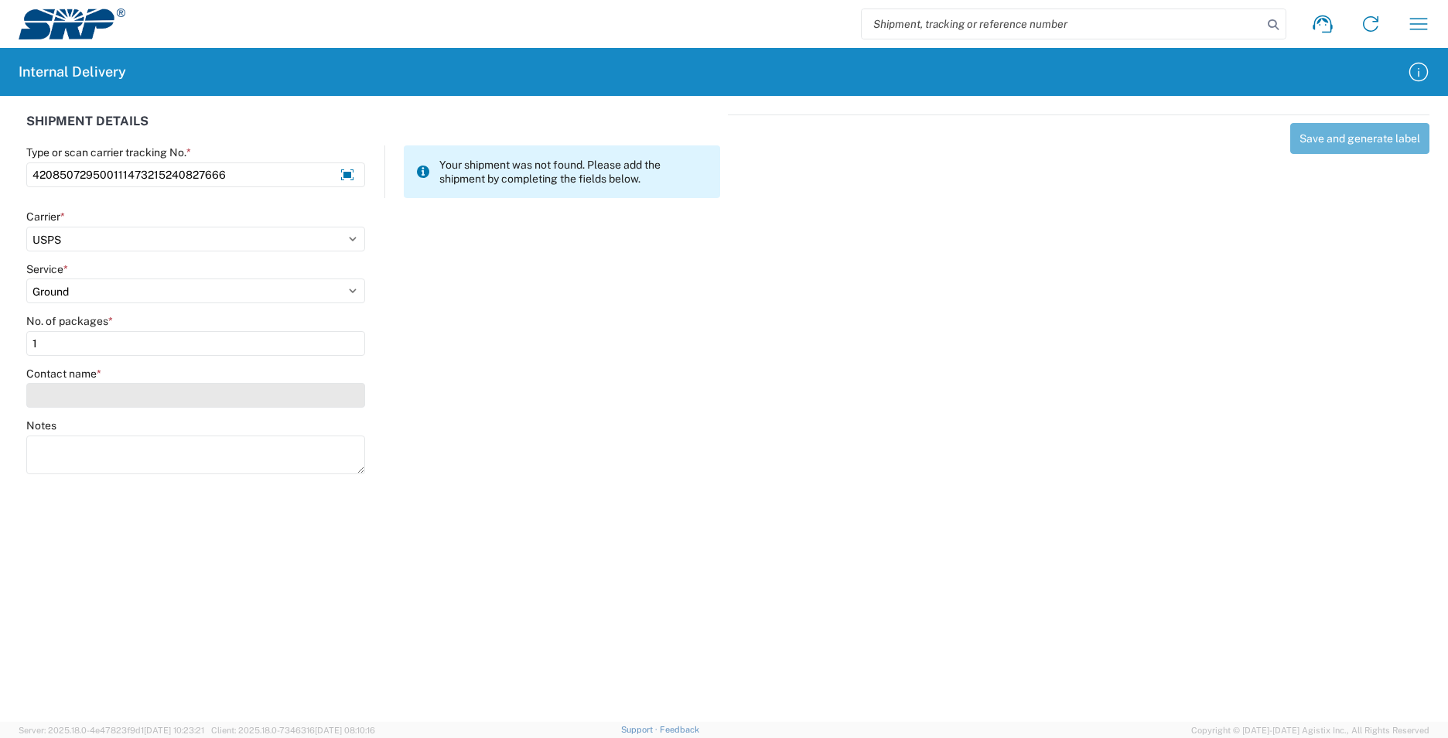
type input "1"
click at [71, 399] on input "Contact name *" at bounding box center [195, 395] width 339 height 25
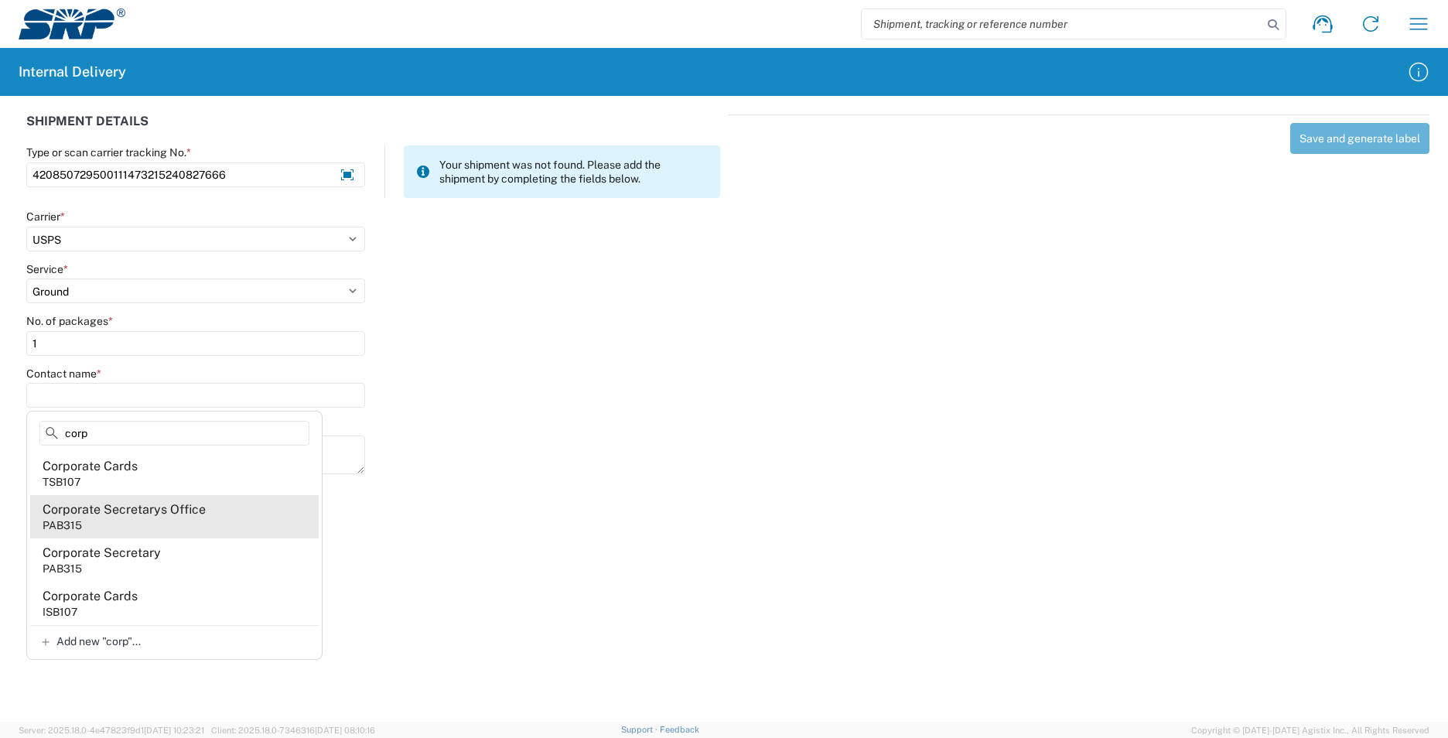
type input "corp"
click at [172, 521] on agx-address-suggestion-item "Corporate Secretarys Office PAB315" at bounding box center [174, 516] width 288 height 43
type input "Corporate Secretarys Office"
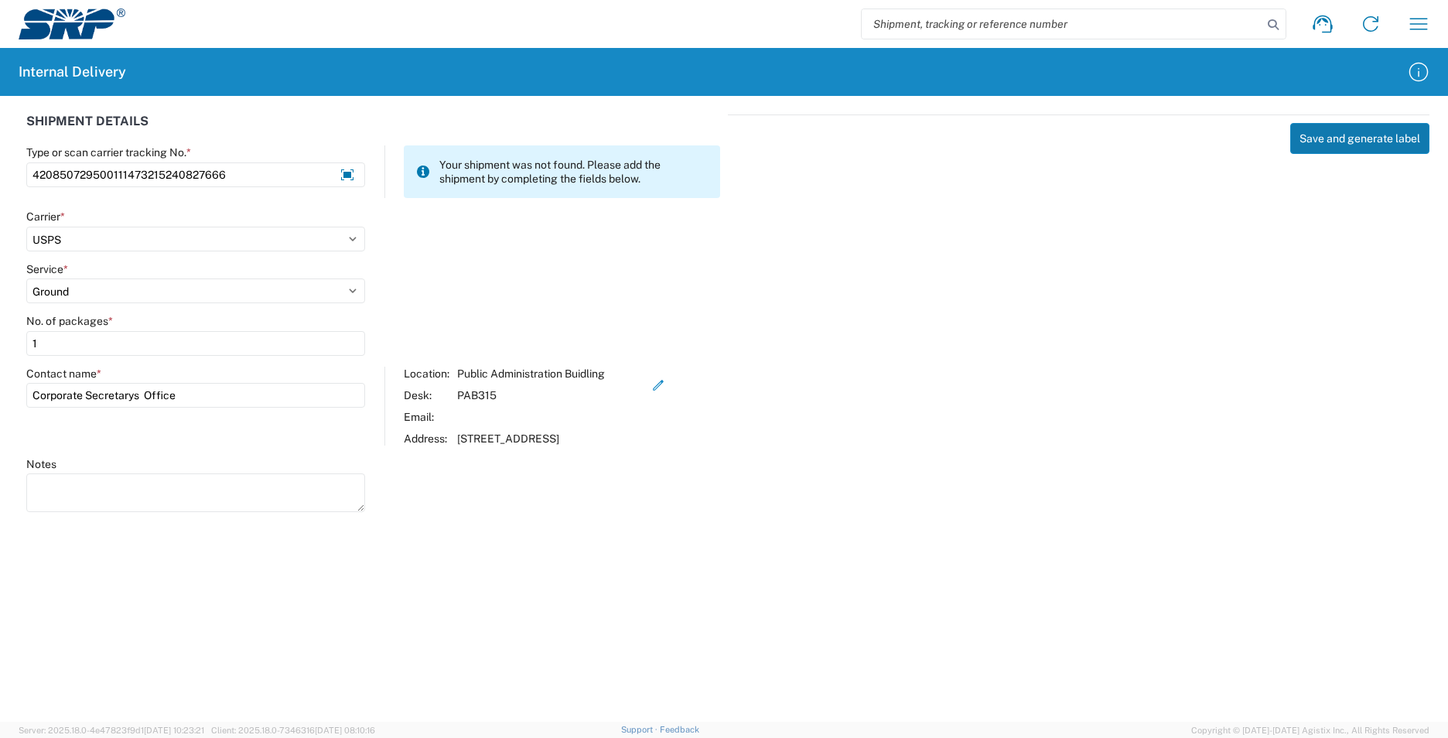
click at [1336, 142] on button "Save and generate label" at bounding box center [1359, 138] width 139 height 31
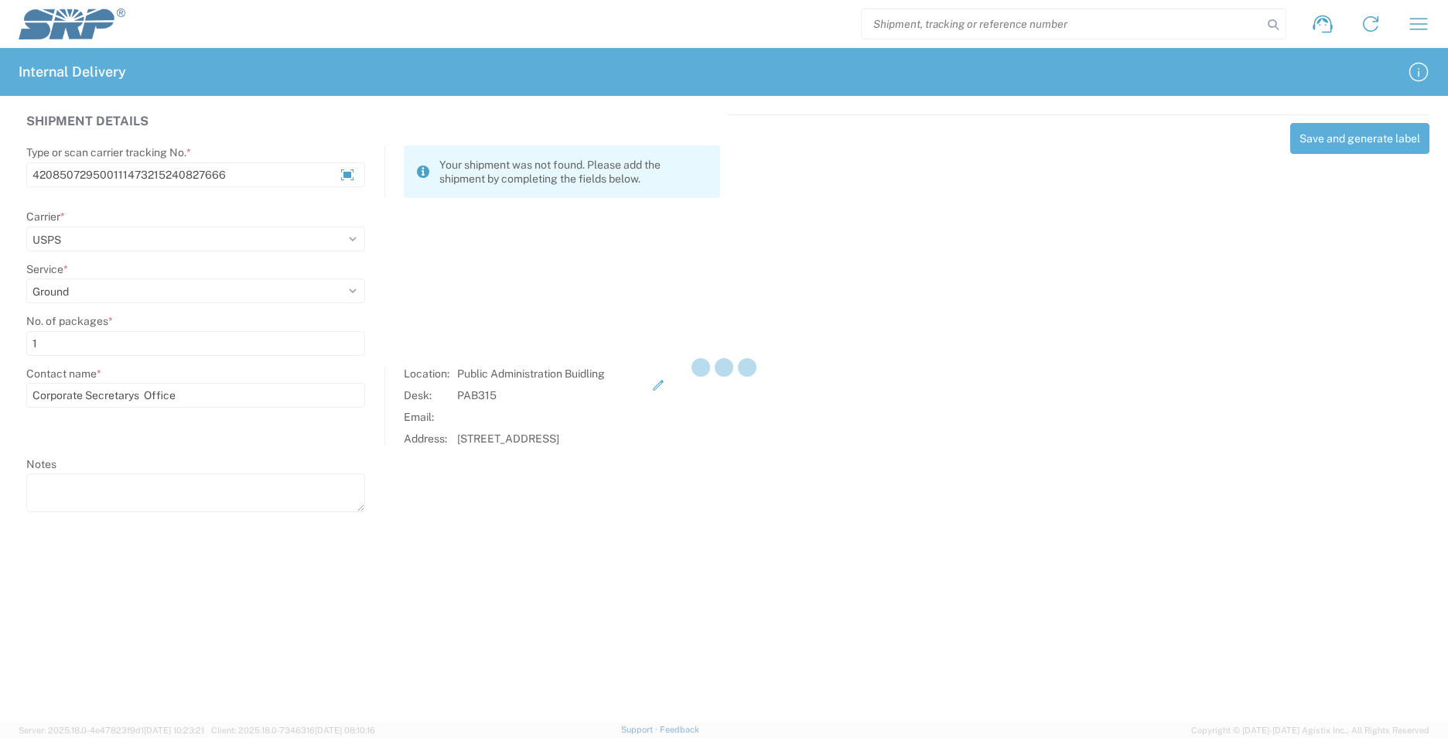
select select
